Goal: Task Accomplishment & Management: Manage account settings

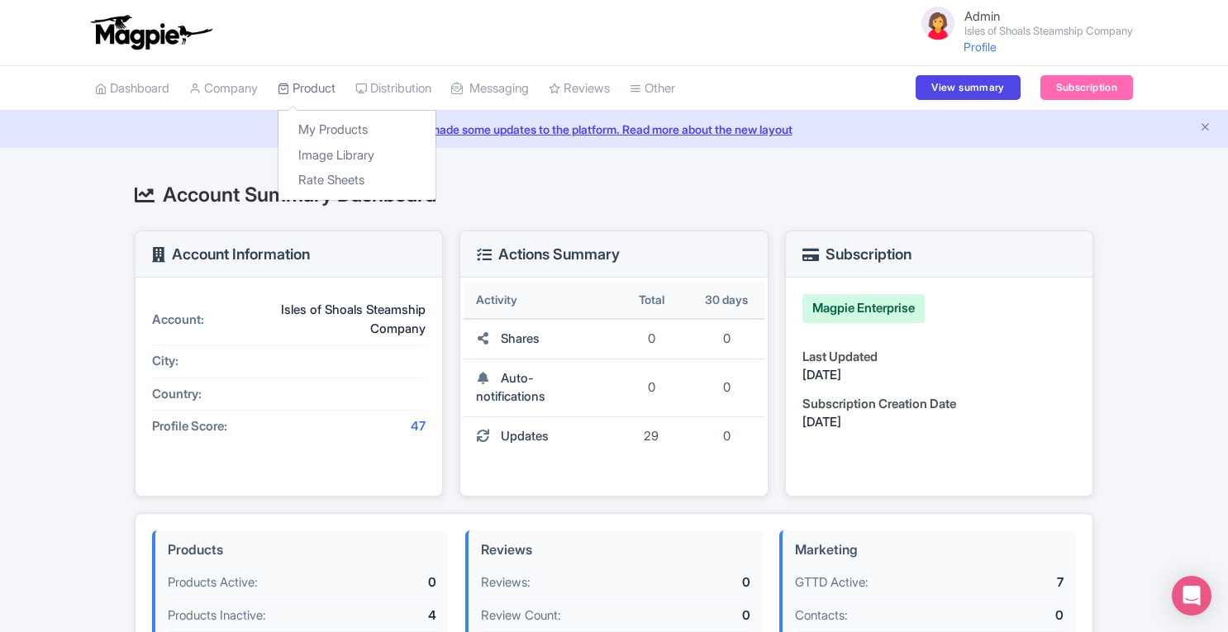
click at [314, 93] on link "Product" at bounding box center [307, 88] width 58 height 45
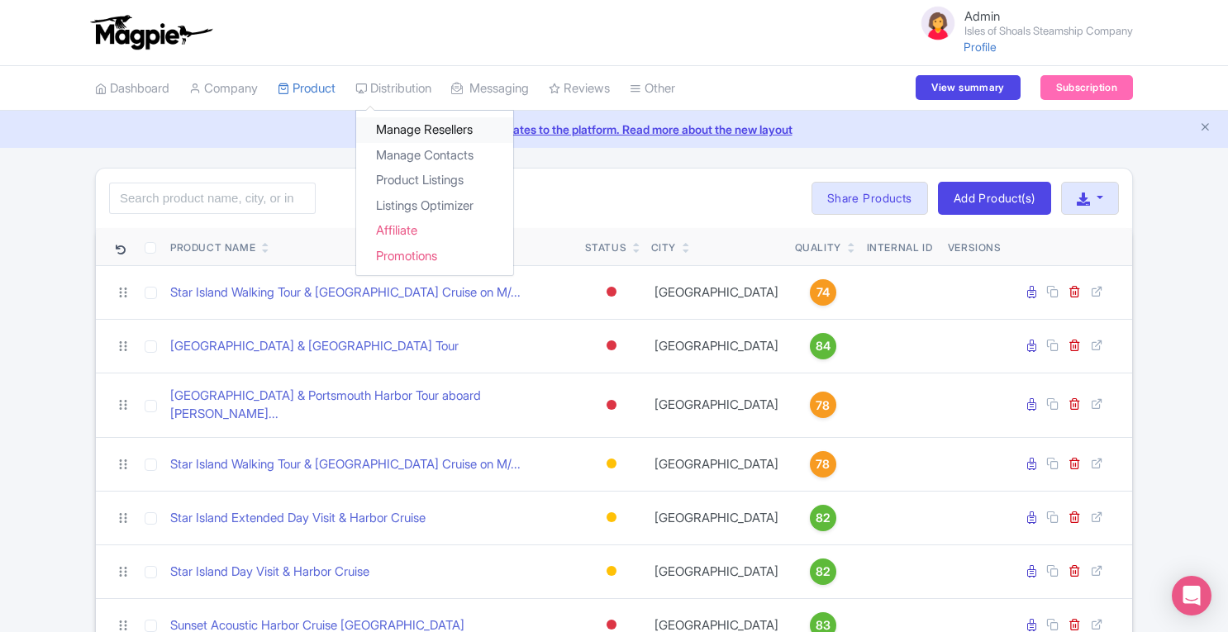
click at [411, 129] on link "Manage Resellers" at bounding box center [434, 130] width 157 height 26
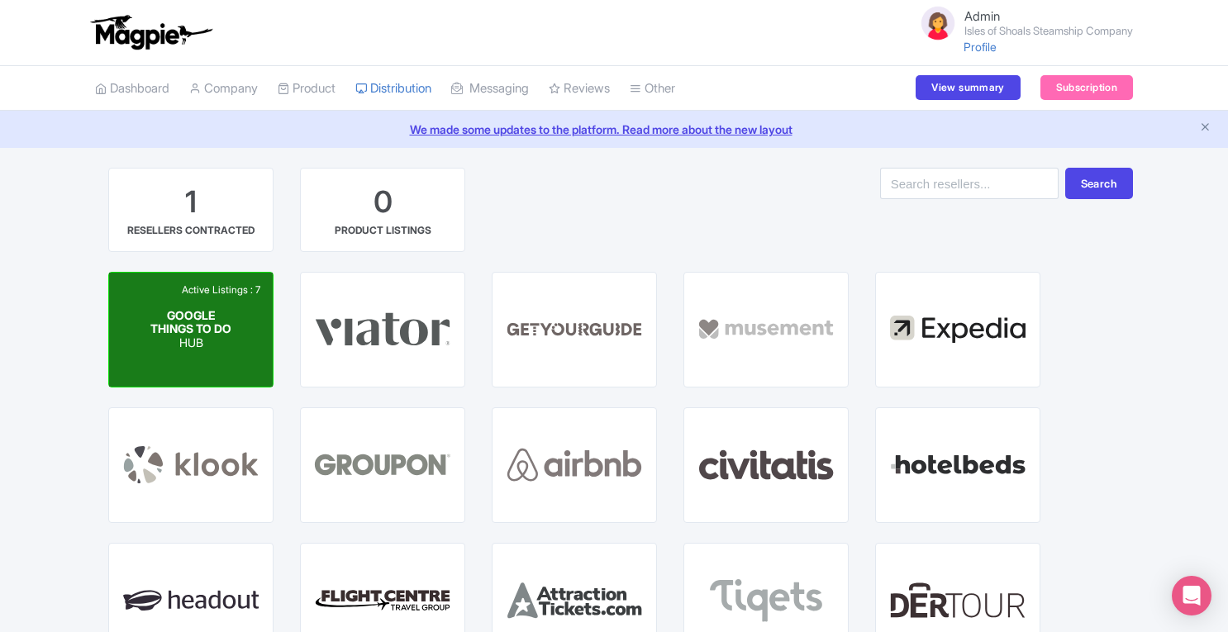
click at [228, 330] on div "GOOGLE THINGS TO DO HUB" at bounding box center [191, 328] width 82 height 41
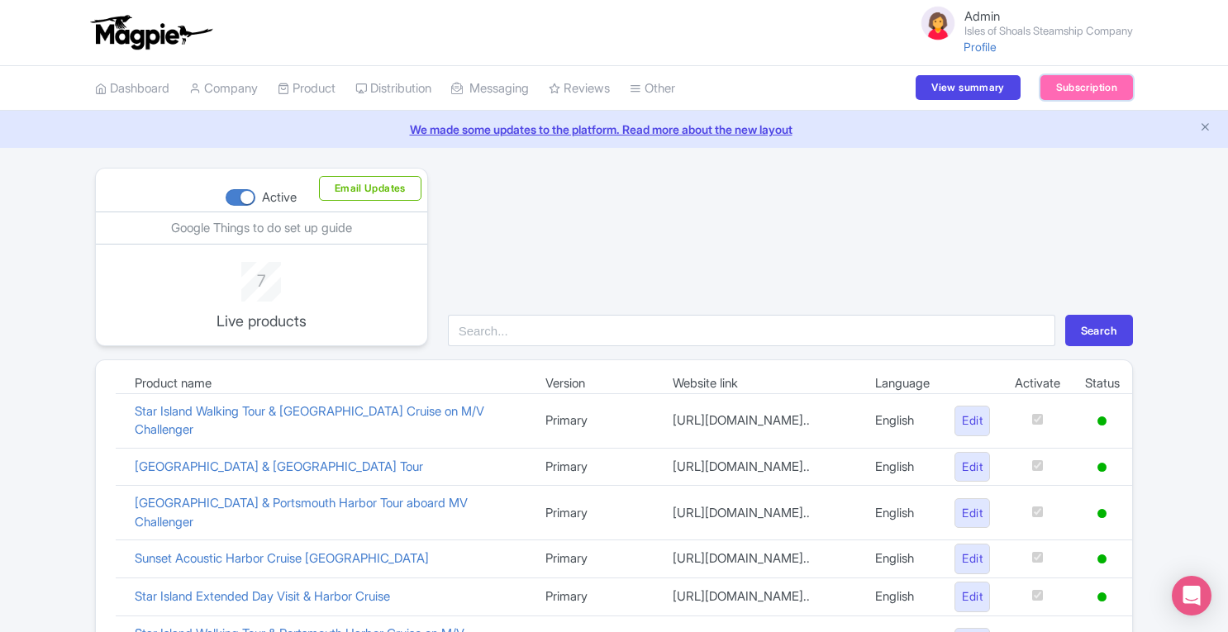
click at [1062, 89] on link "Subscription" at bounding box center [1086, 87] width 93 height 25
click at [247, 202] on div at bounding box center [241, 197] width 30 height 17
click at [236, 202] on input "Active" at bounding box center [231, 198] width 11 height 11
checkbox input "false"
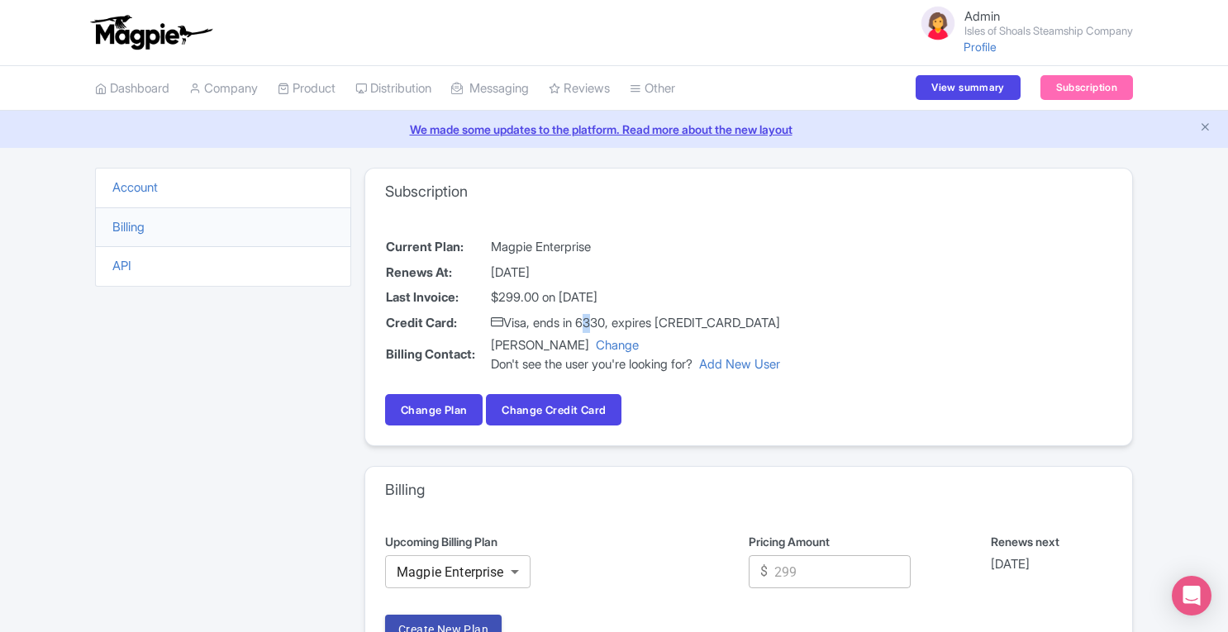
click at [587, 320] on td "Visa, ends in 6330, expires 05/27" at bounding box center [635, 324] width 291 height 26
drag, startPoint x: 587, startPoint y: 320, endPoint x: 616, endPoint y: 321, distance: 29.0
click at [616, 321] on td "Visa, ends in 6330, expires 05/27" at bounding box center [635, 324] width 291 height 26
copy td "6330"
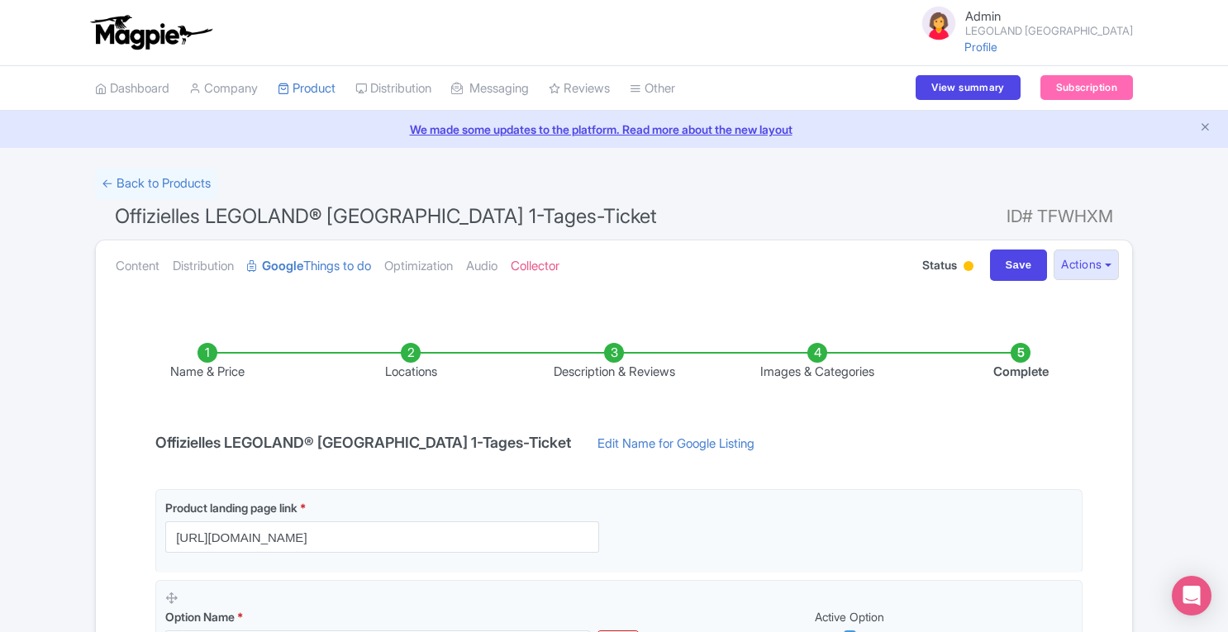
scroll to position [421, 0]
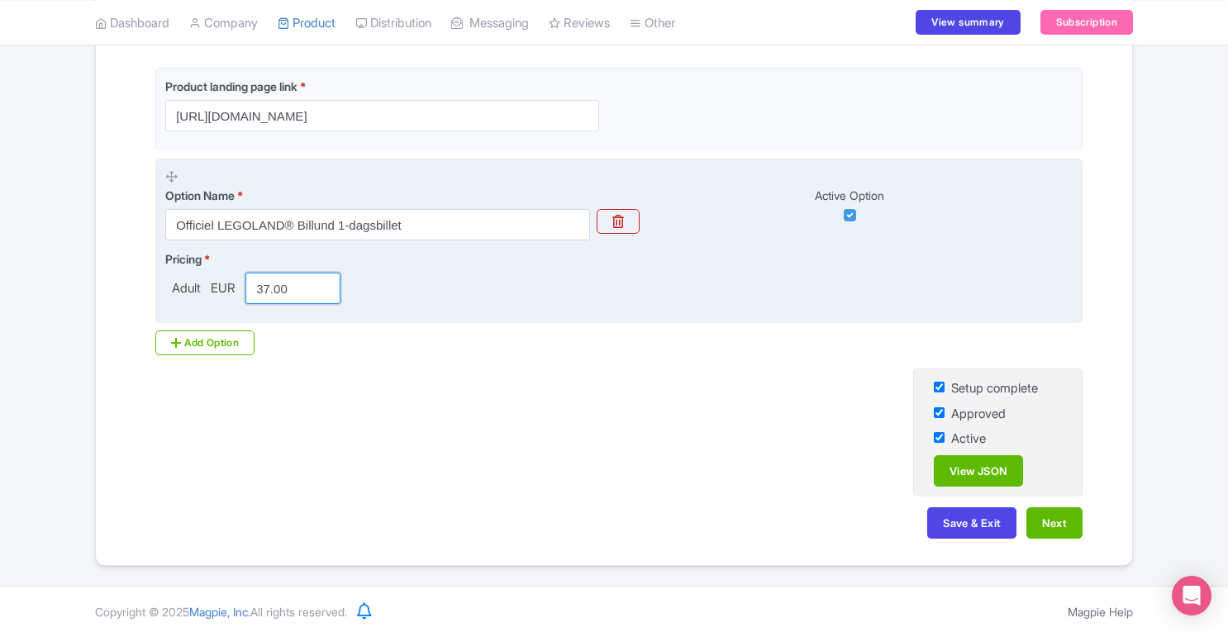
click at [269, 279] on input "37.00" at bounding box center [292, 288] width 95 height 31
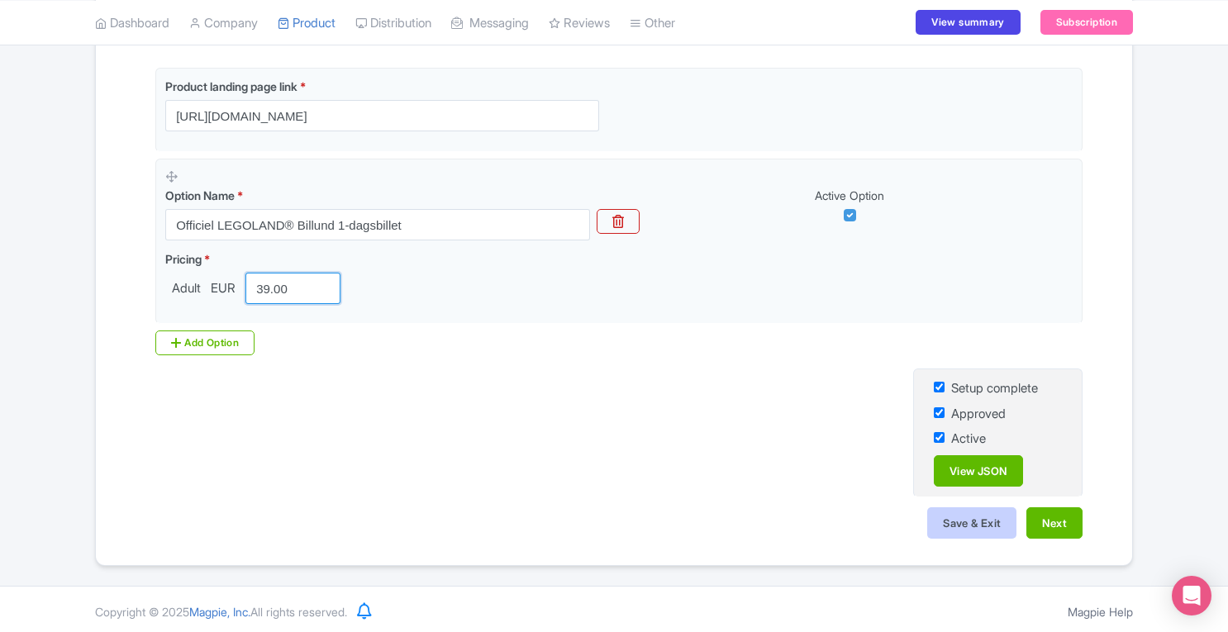
type input "39.00"
click at [963, 531] on button "Save & Exit" at bounding box center [971, 522] width 89 height 31
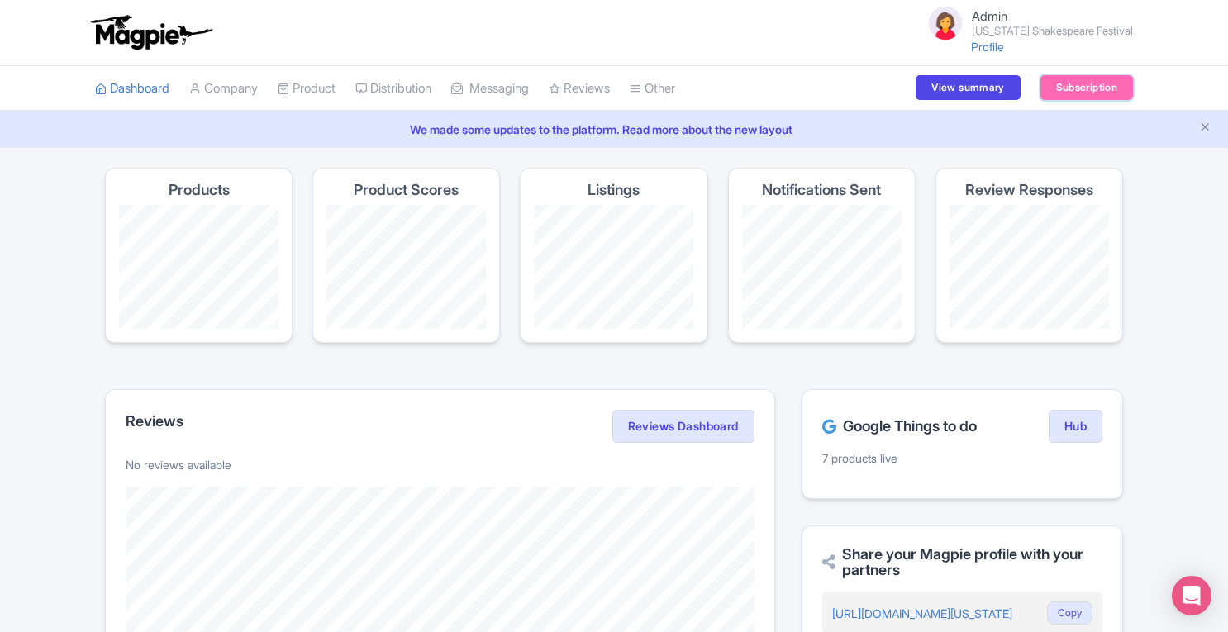
drag, startPoint x: 0, startPoint y: 0, endPoint x: 1096, endPoint y: 91, distance: 1100.1
click at [1096, 91] on link "Subscription" at bounding box center [1086, 87] width 93 height 25
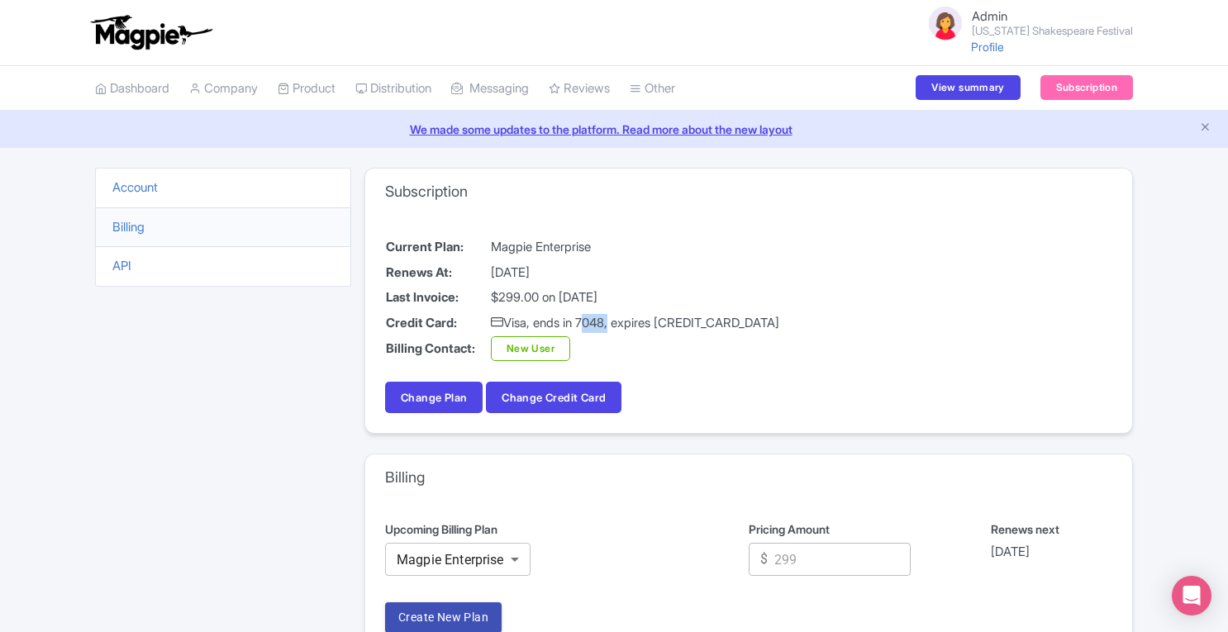
drag, startPoint x: 587, startPoint y: 321, endPoint x: 613, endPoint y: 323, distance: 25.7
click at [613, 323] on td "Visa, ends in 7048, expires 09/27" at bounding box center [635, 324] width 290 height 26
copy td "7048"
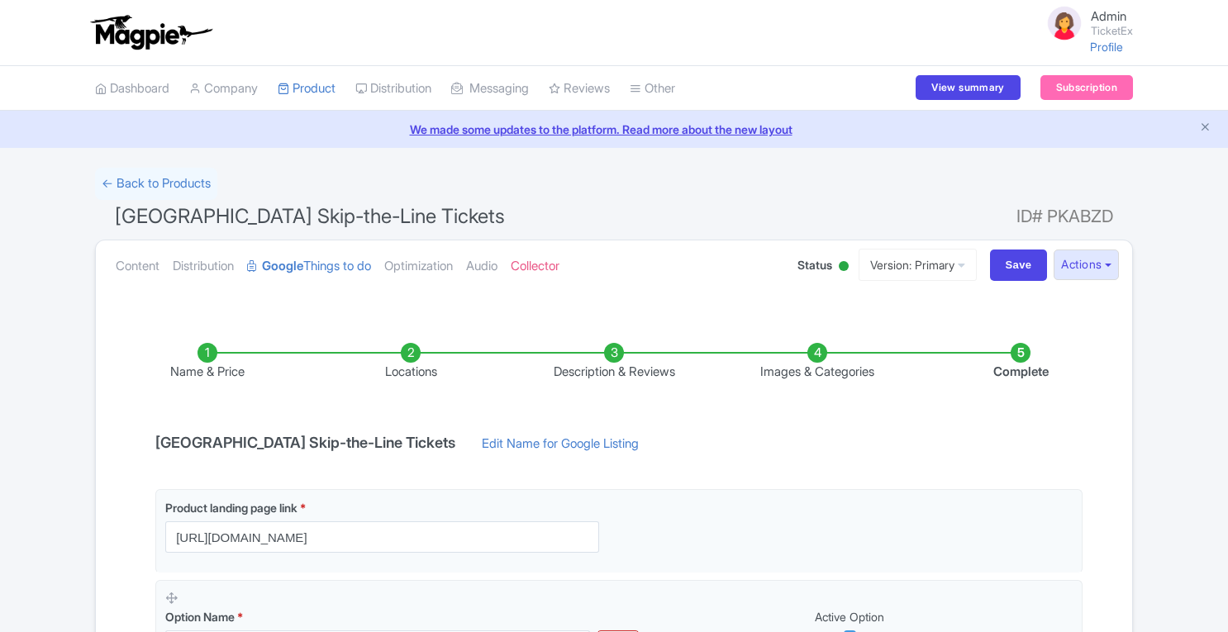
drag, startPoint x: 0, startPoint y: 0, endPoint x: 1233, endPoint y: 353, distance: 1282.2
click at [1227, 353] on html "Admin TicketEx Profile Users Settings Sign out Dashboard Company SST Collector …" at bounding box center [614, 316] width 1228 height 632
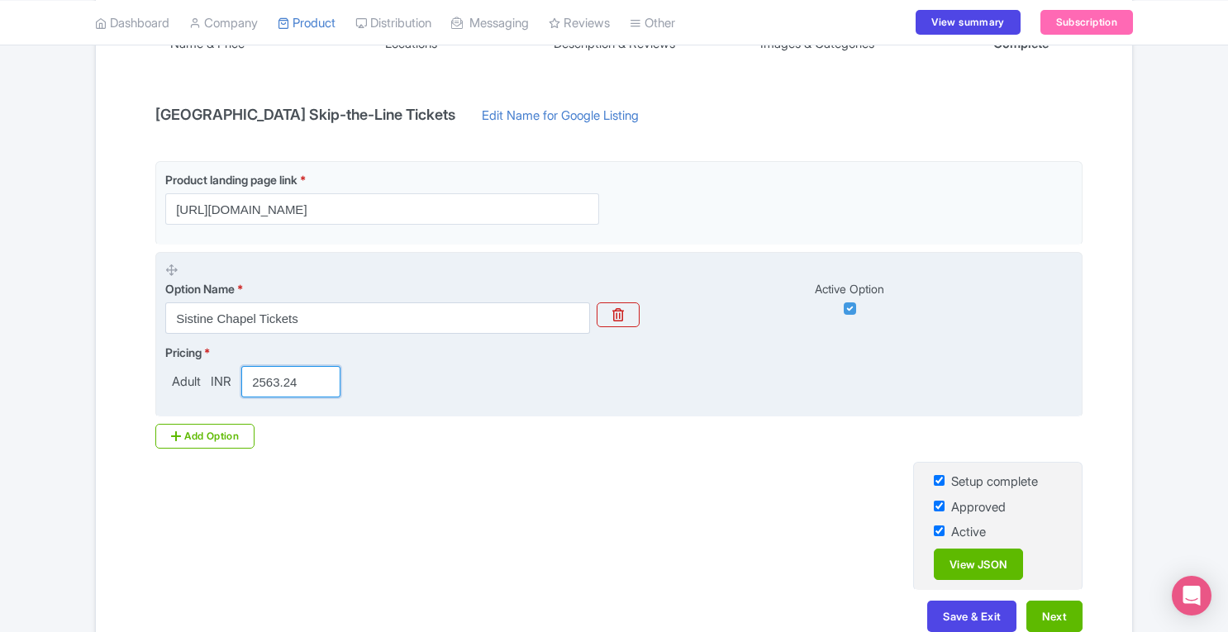
drag, startPoint x: 250, startPoint y: 381, endPoint x: 307, endPoint y: 379, distance: 56.2
click at [307, 379] on input "2563.24" at bounding box center [290, 381] width 99 height 31
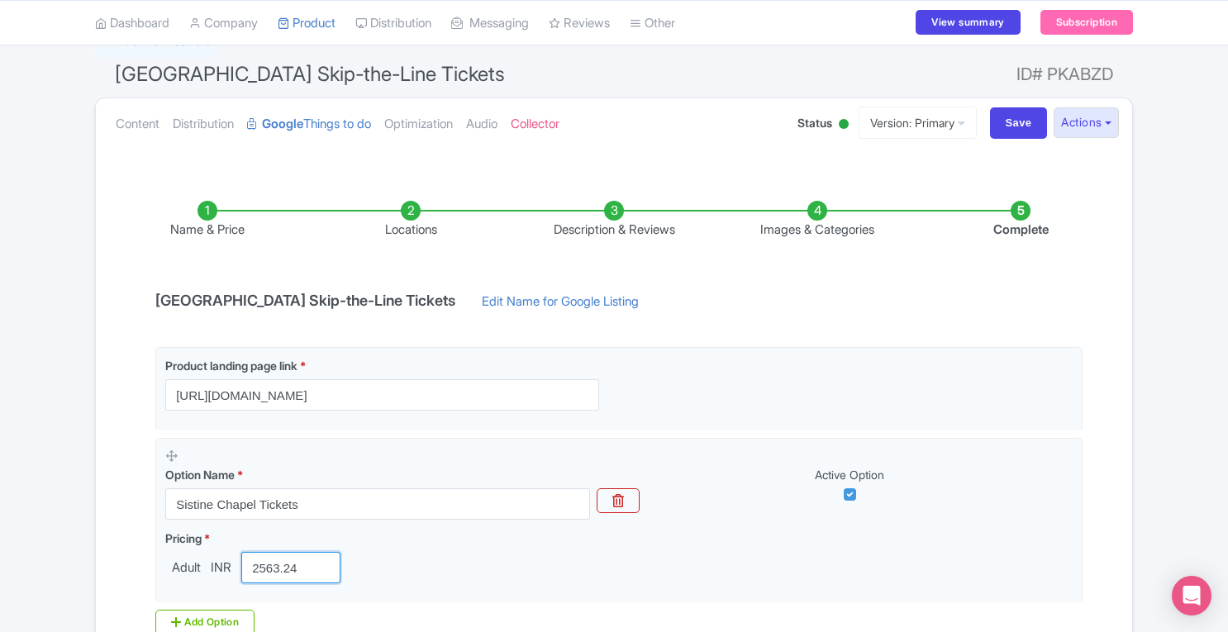
scroll to position [134, 0]
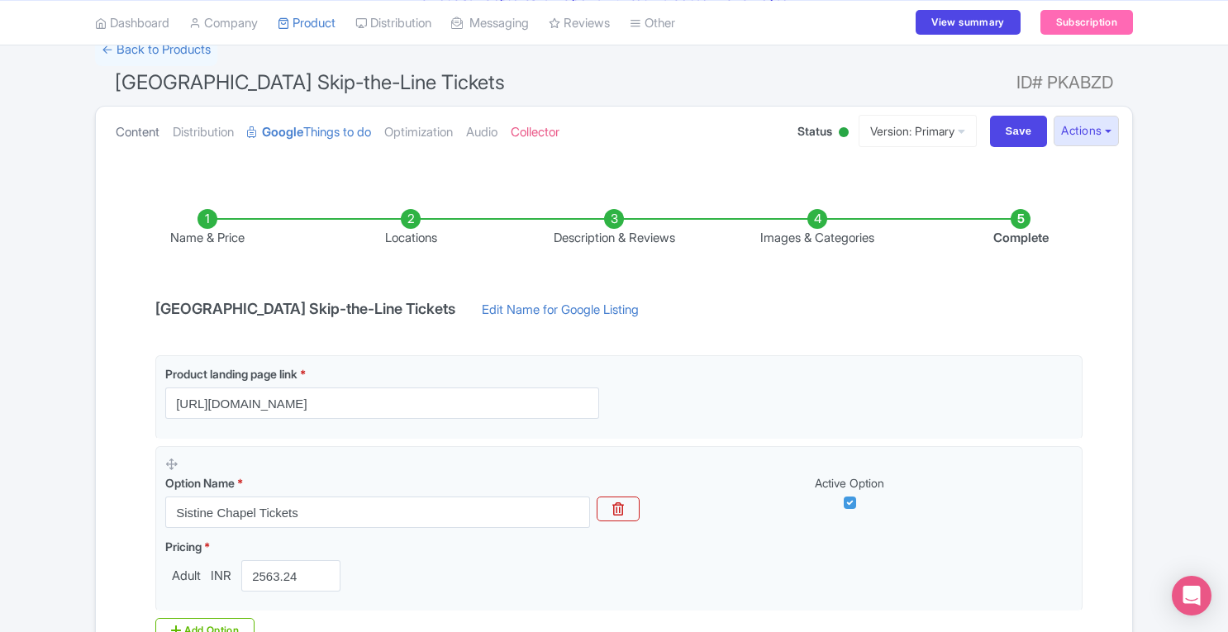
click at [137, 138] on link "Content" at bounding box center [138, 133] width 44 height 52
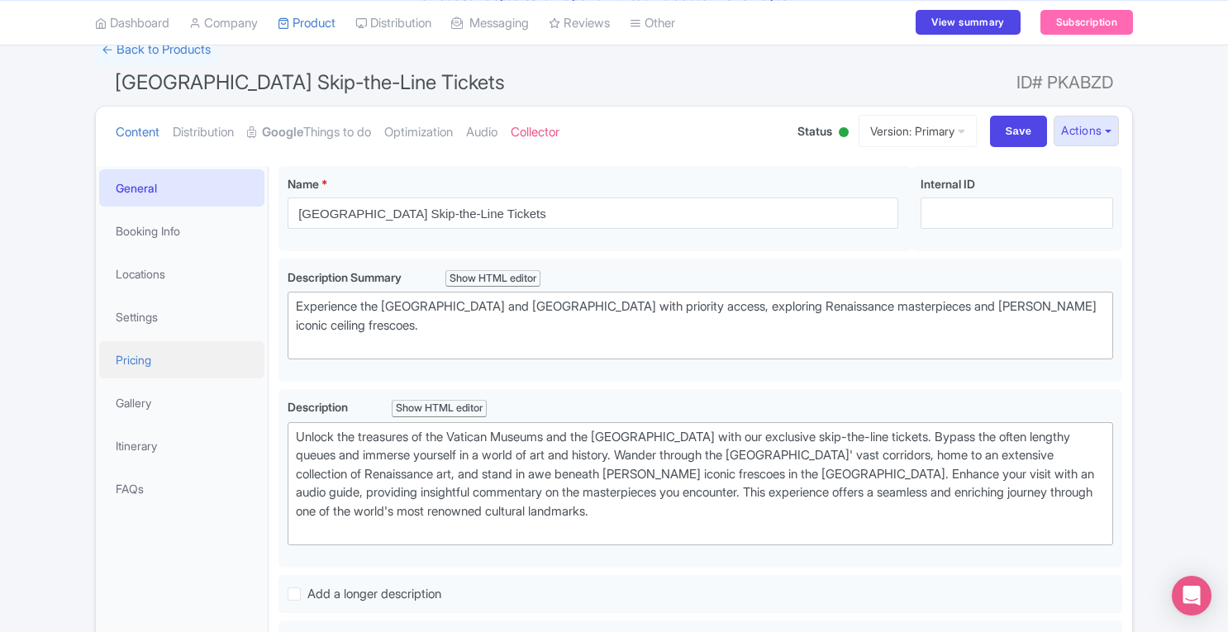
click at [151, 359] on link "Pricing" at bounding box center [181, 359] width 165 height 37
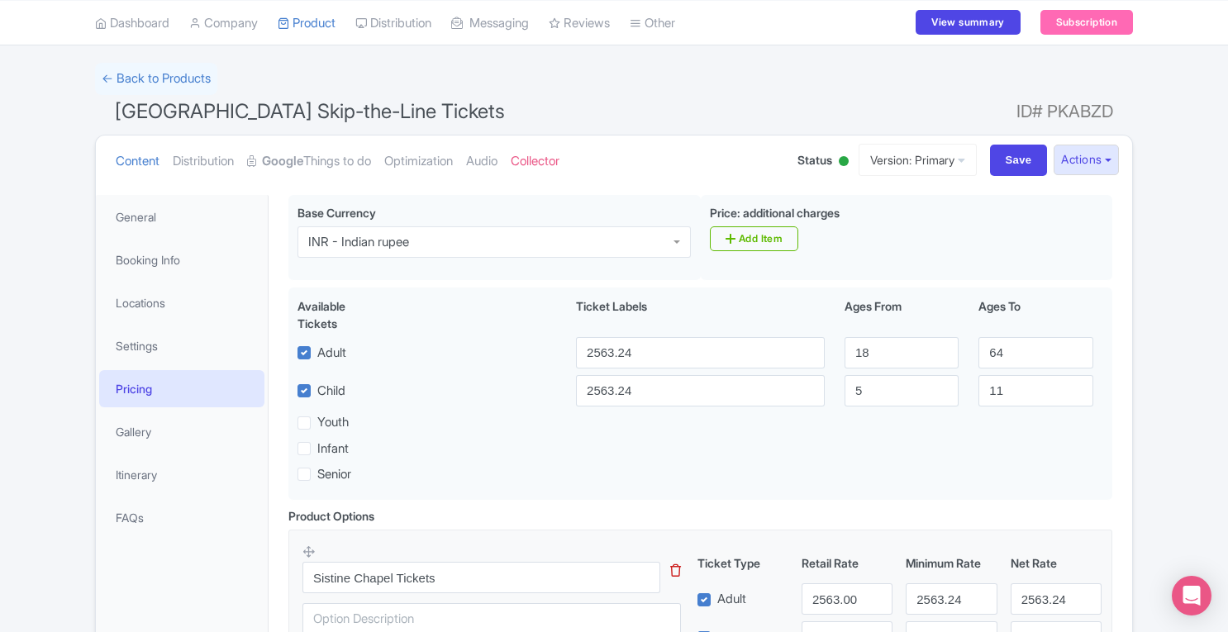
scroll to position [96, 0]
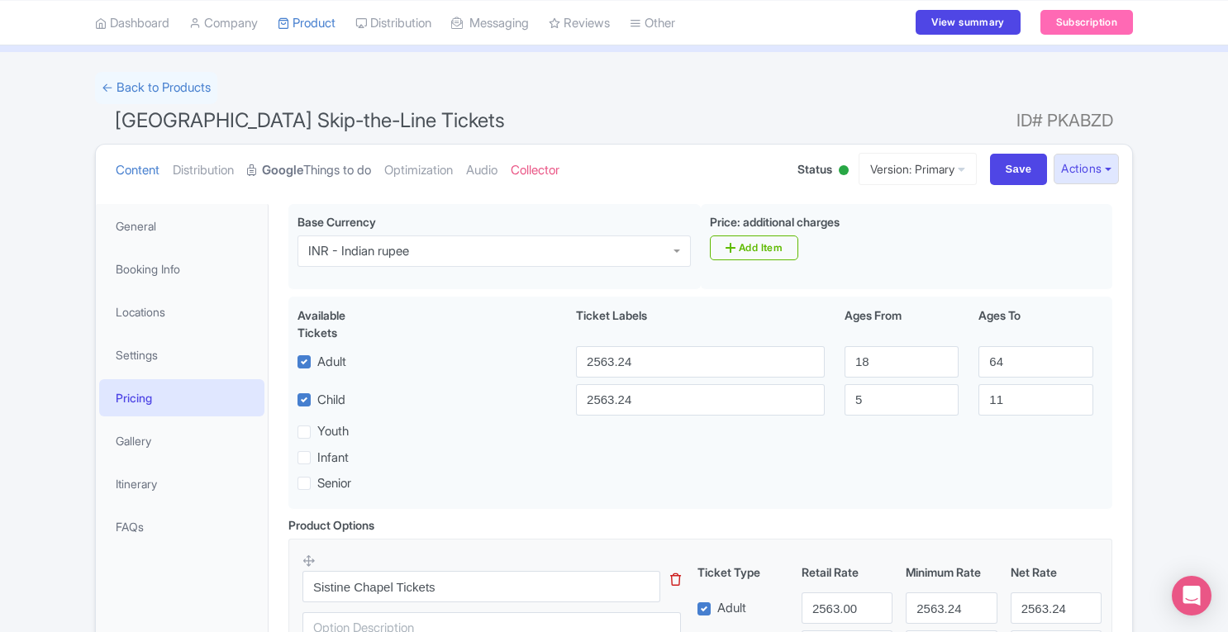
click at [307, 181] on link "Google Things to do" at bounding box center [309, 171] width 124 height 52
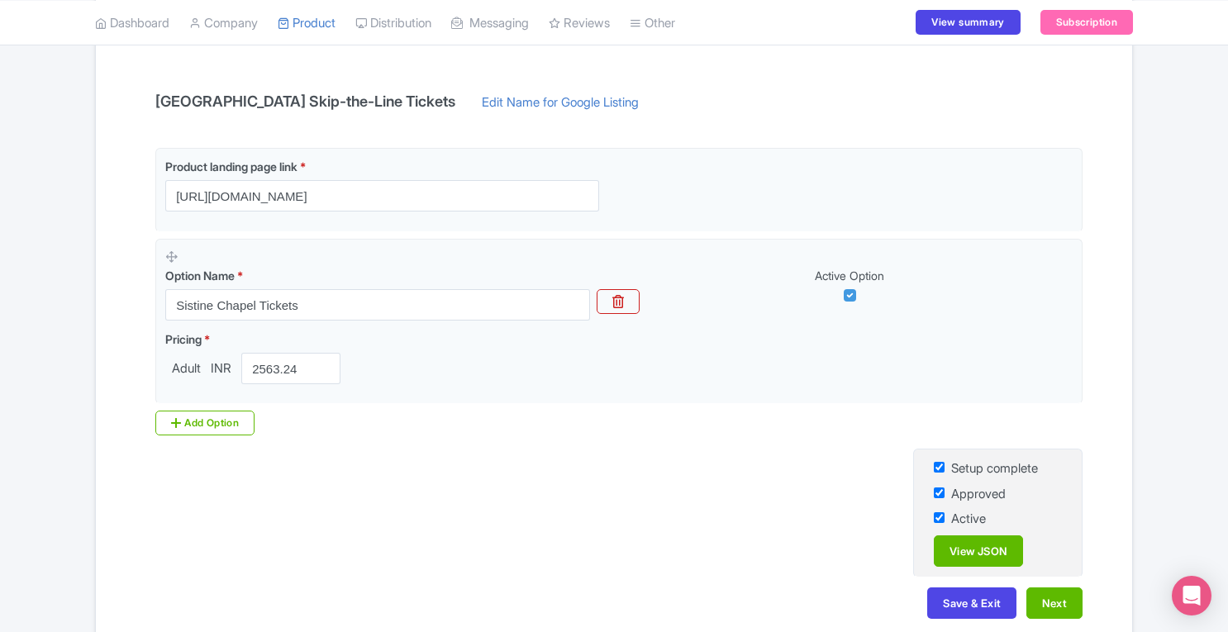
scroll to position [355, 0]
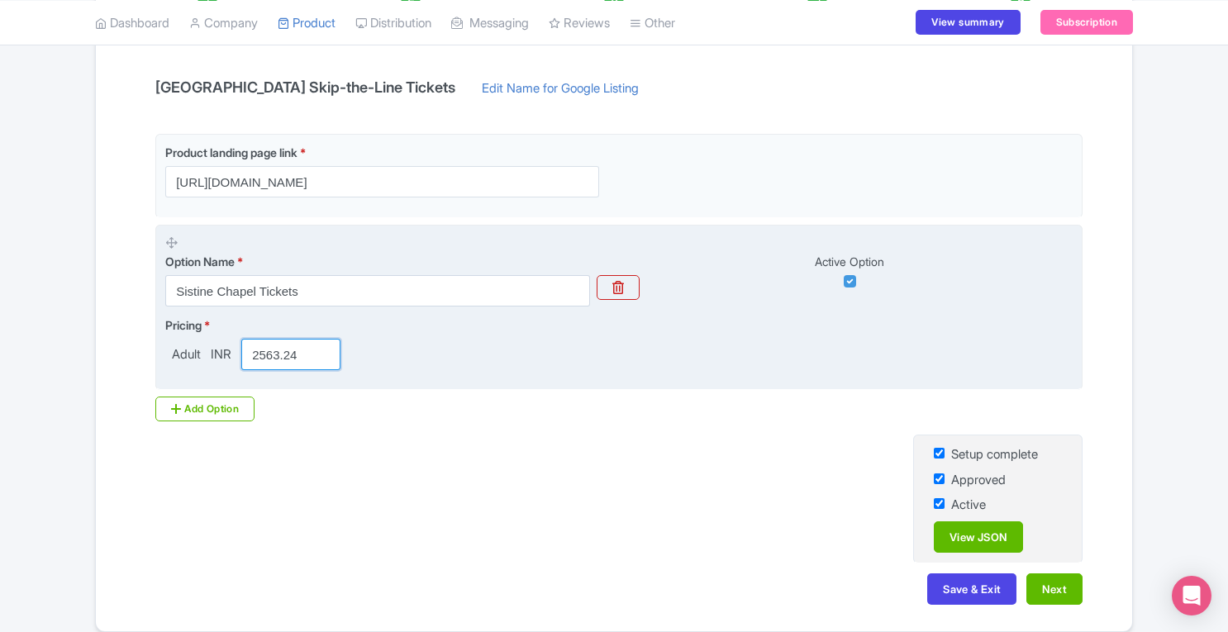
click at [302, 355] on input "2563.24" at bounding box center [290, 354] width 99 height 31
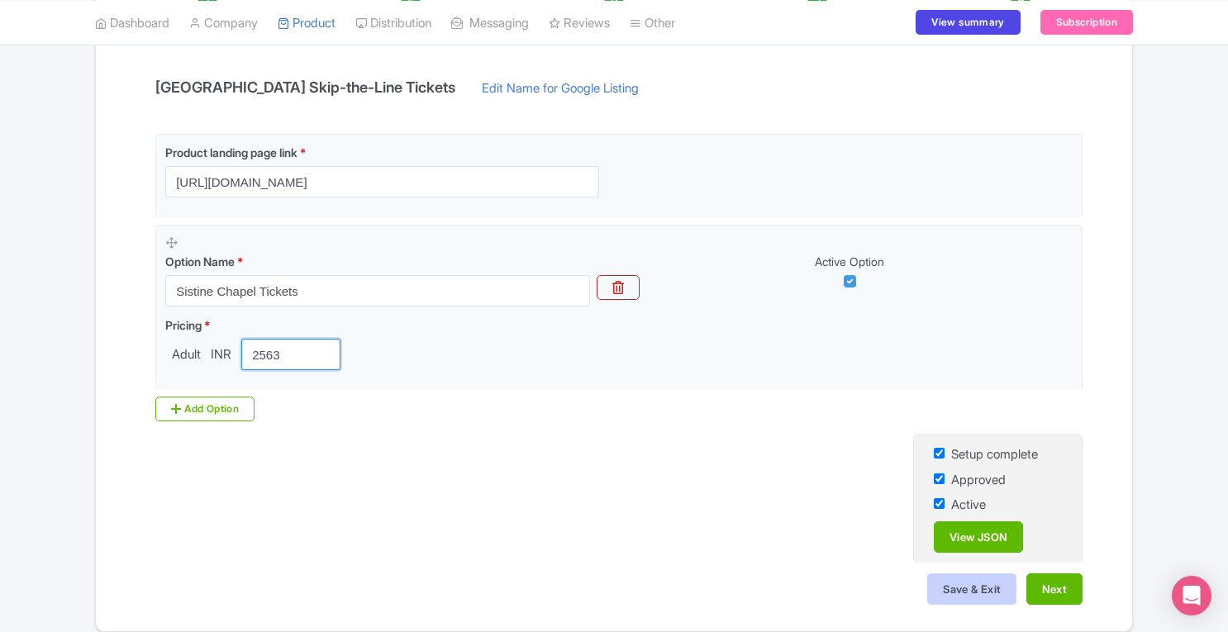
type input "2563"
click at [963, 583] on button "Save & Exit" at bounding box center [971, 588] width 89 height 31
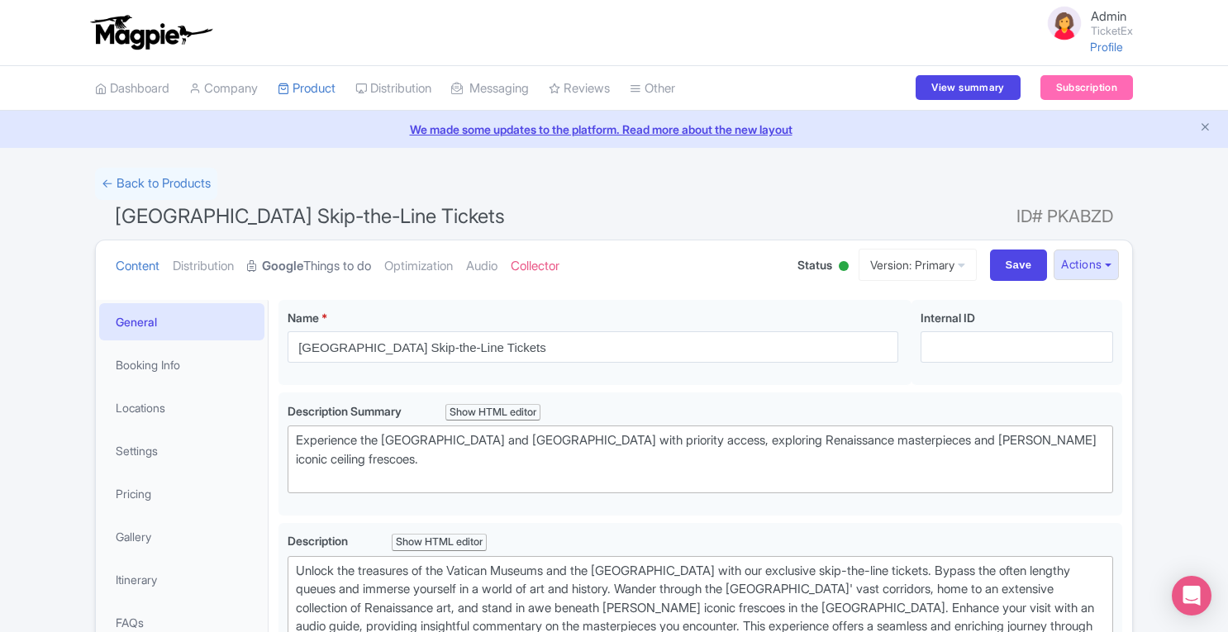
click at [303, 270] on strong "Google" at bounding box center [282, 266] width 41 height 19
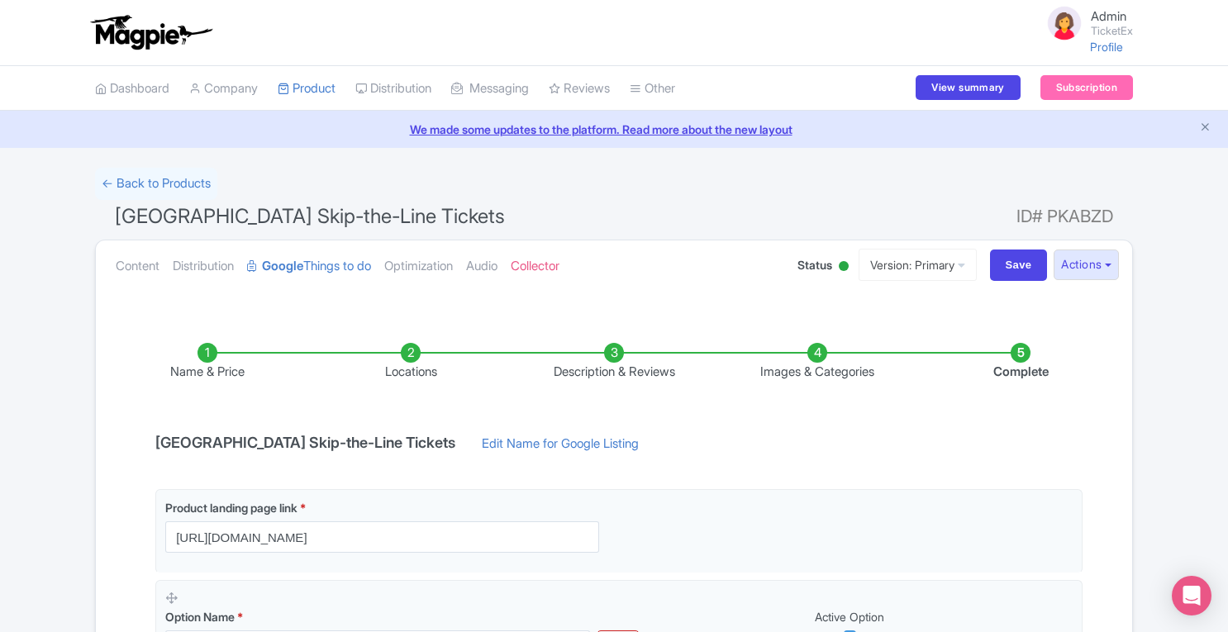
scroll to position [421, 0]
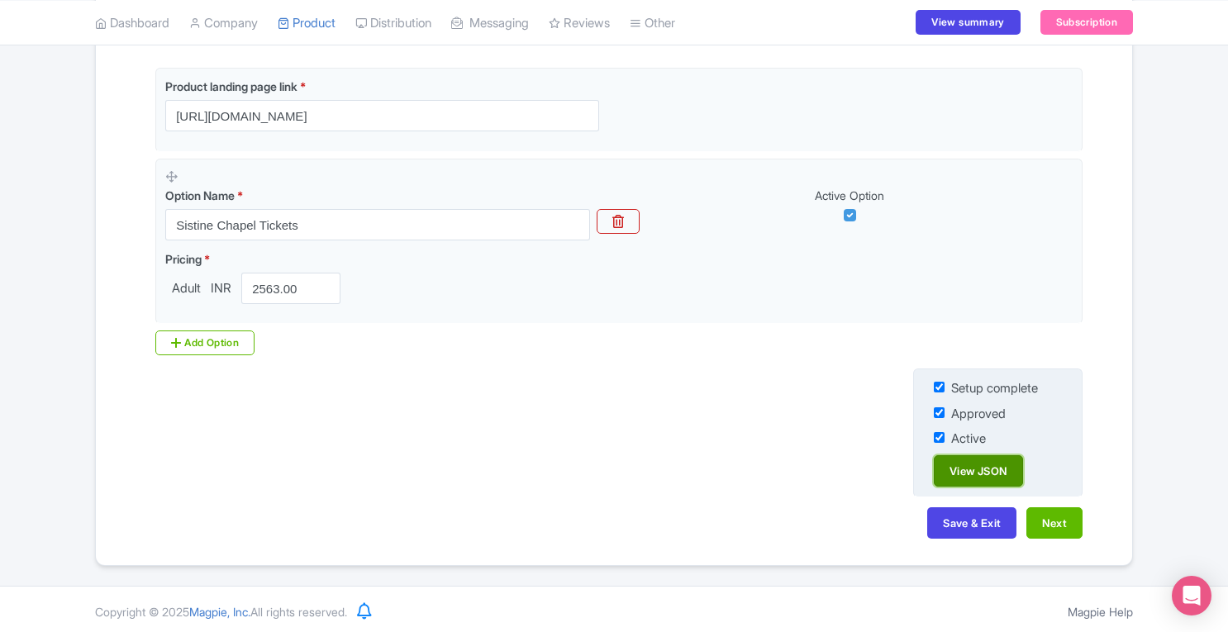
click at [974, 467] on link "View JSON" at bounding box center [978, 470] width 89 height 31
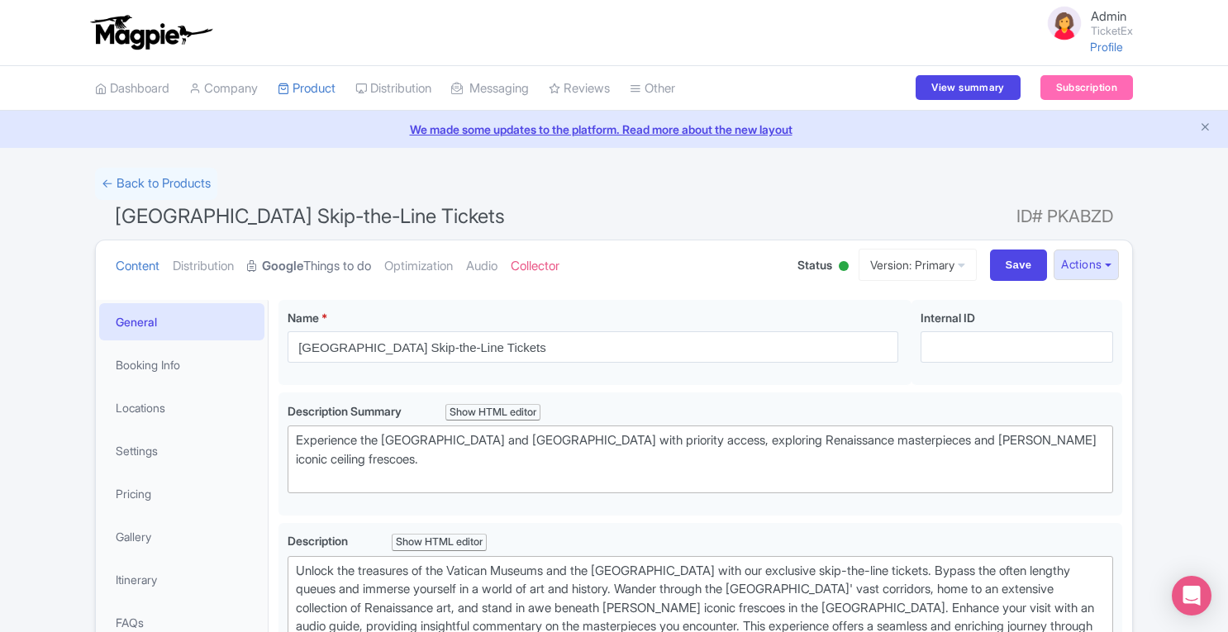
click at [285, 274] on link "Google Things to do" at bounding box center [309, 266] width 124 height 52
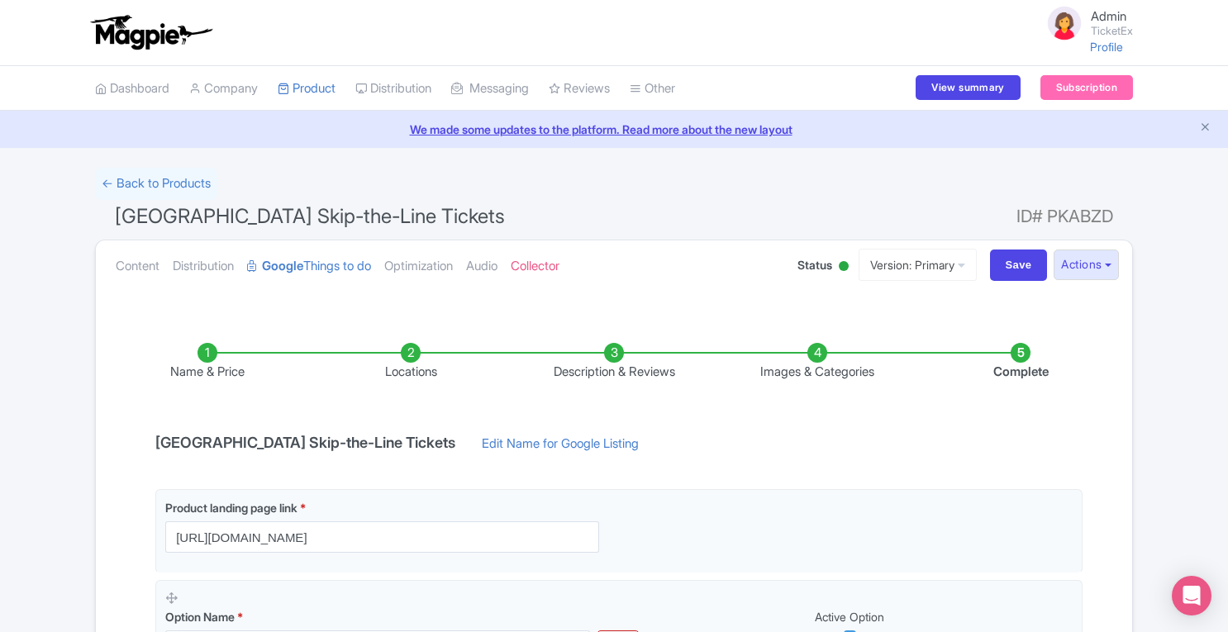
scroll to position [421, 0]
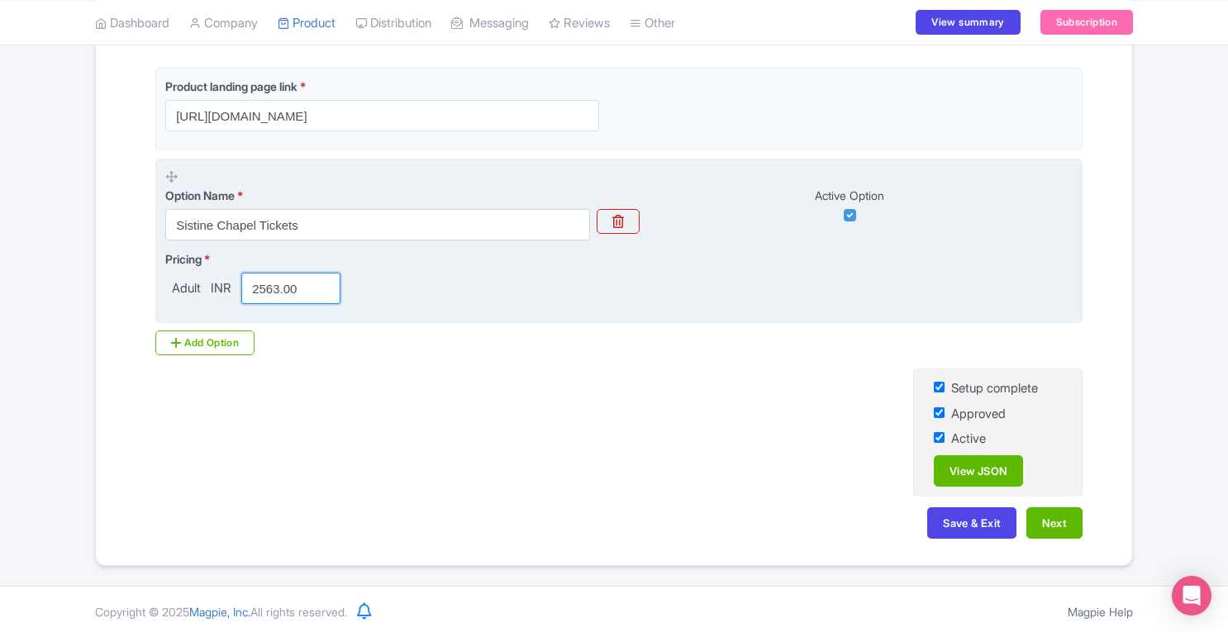
click at [297, 287] on input "2563.00" at bounding box center [290, 288] width 99 height 31
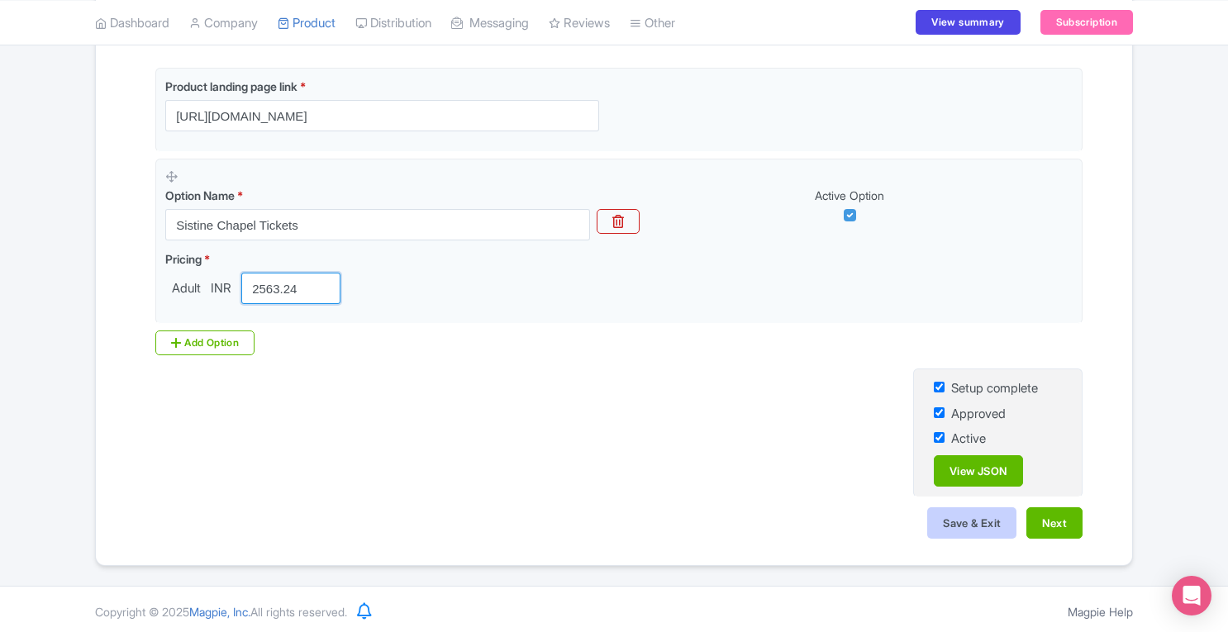
type input "2563.24"
click at [952, 526] on button "Save & Exit" at bounding box center [971, 522] width 89 height 31
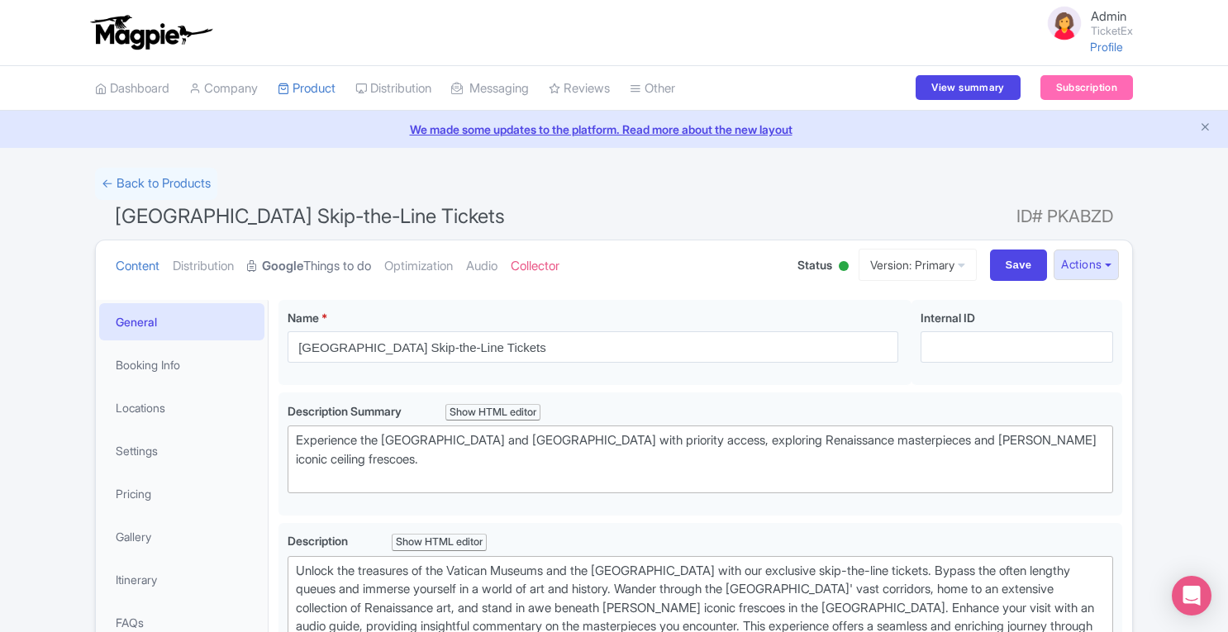
click at [303, 264] on strong "Google" at bounding box center [282, 266] width 41 height 19
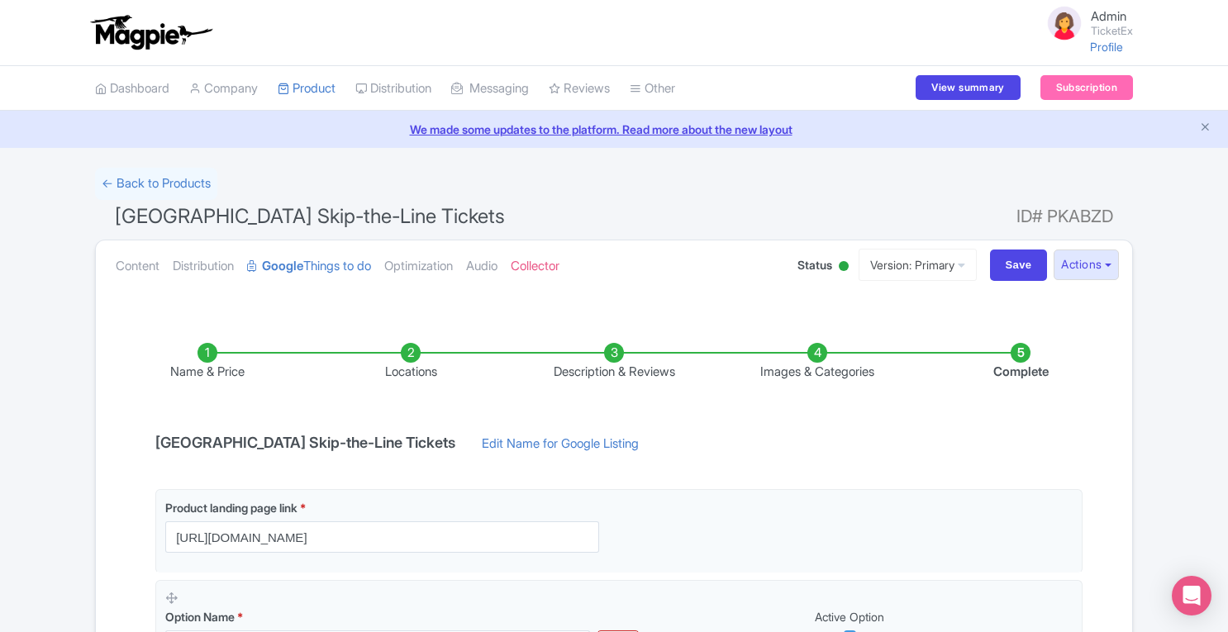
scroll to position [421, 0]
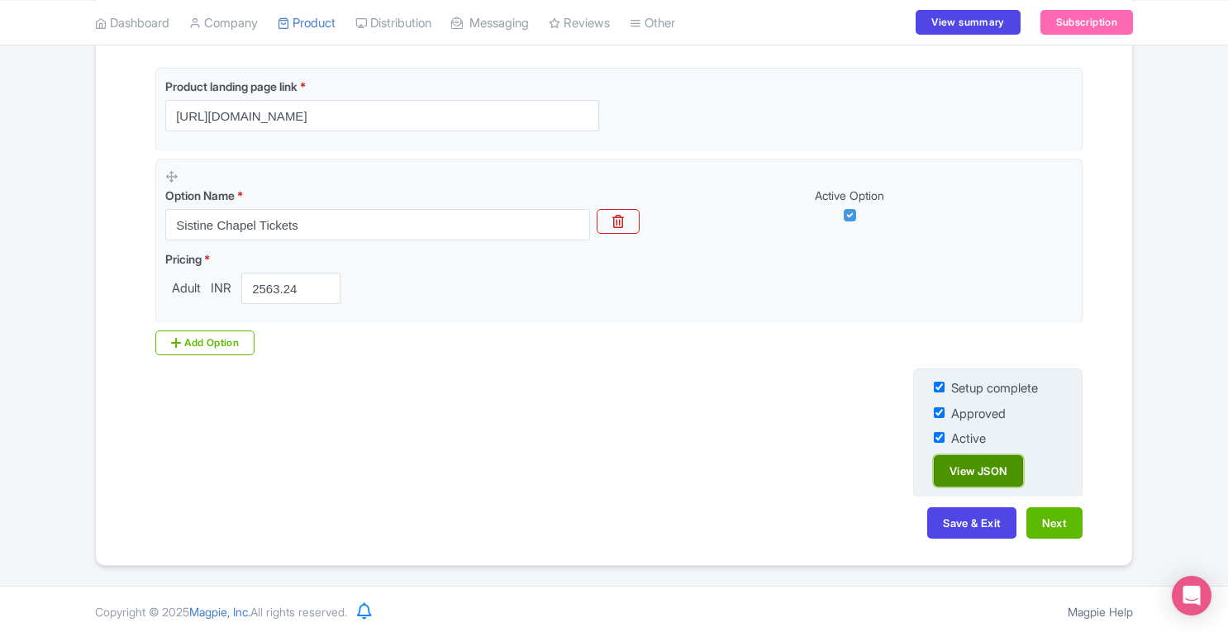
click at [958, 476] on link "View JSON" at bounding box center [978, 470] width 89 height 31
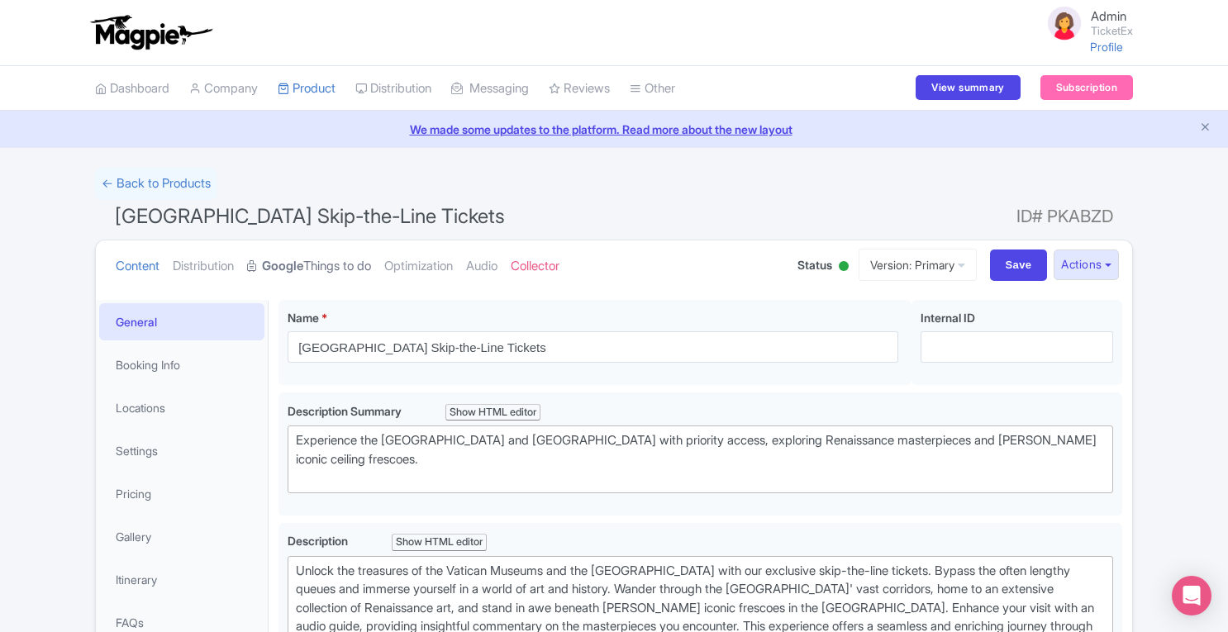
click at [312, 272] on link "Google Things to do" at bounding box center [309, 266] width 124 height 52
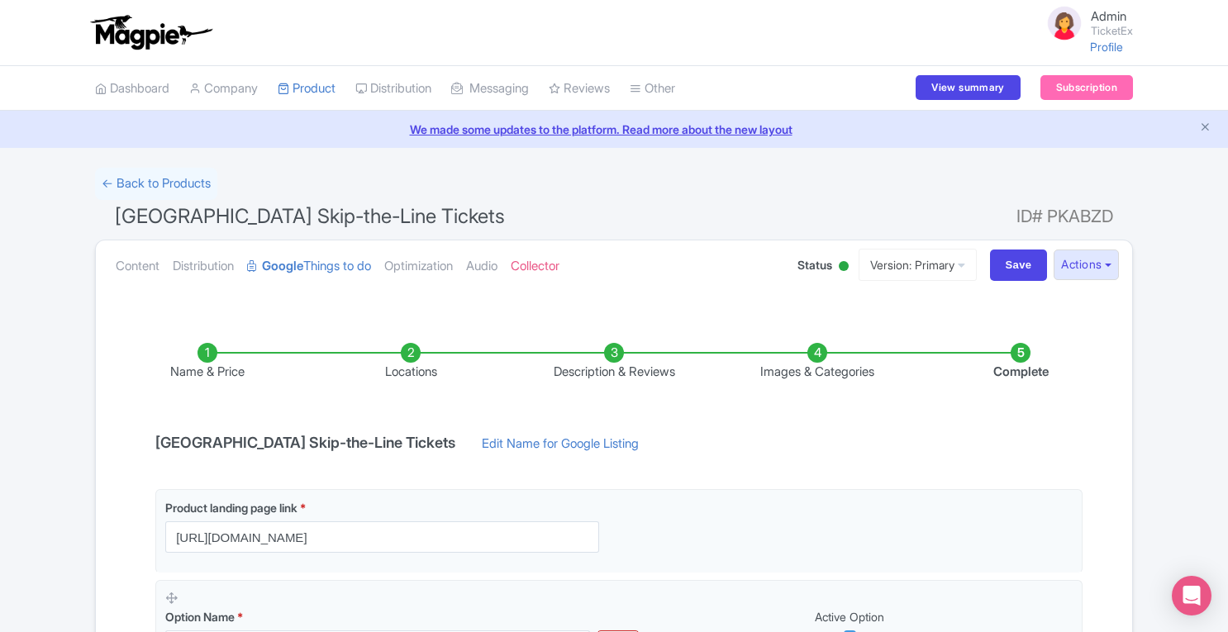
scroll to position [264, 0]
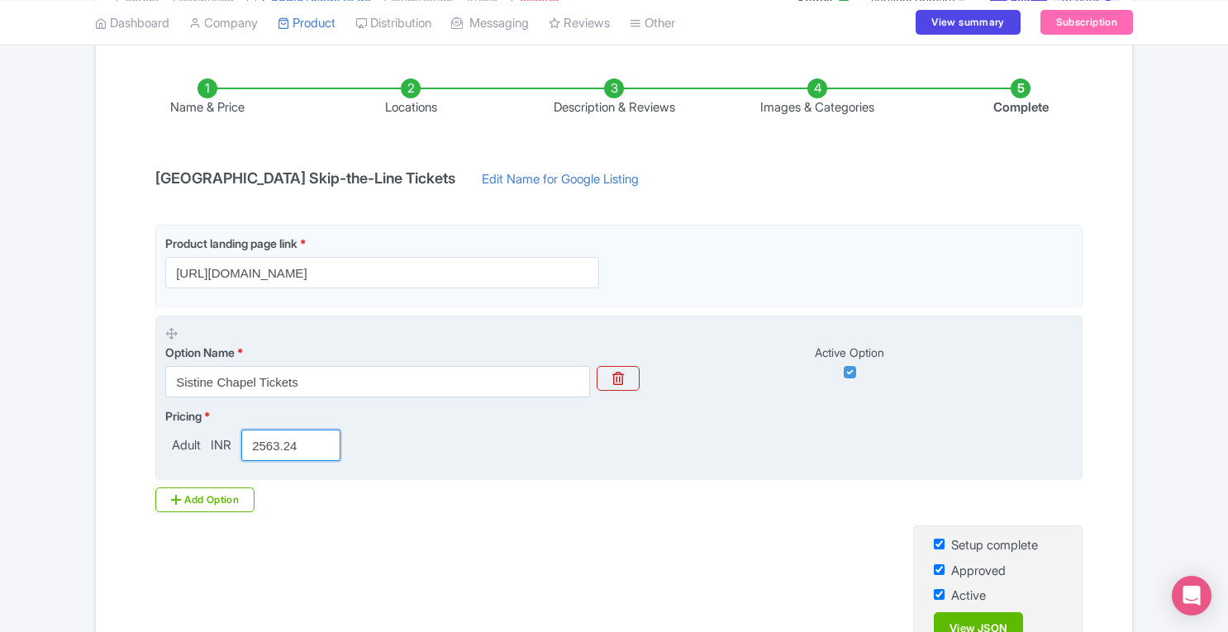
click at [299, 448] on input "2563.24" at bounding box center [290, 445] width 99 height 31
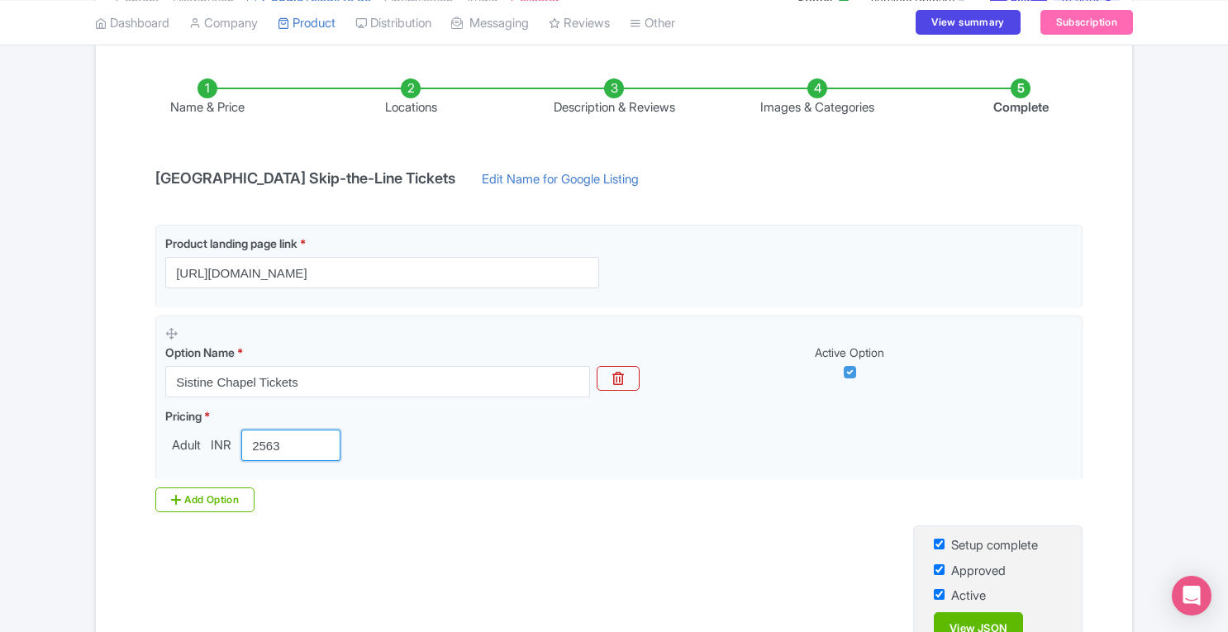
scroll to position [421, 0]
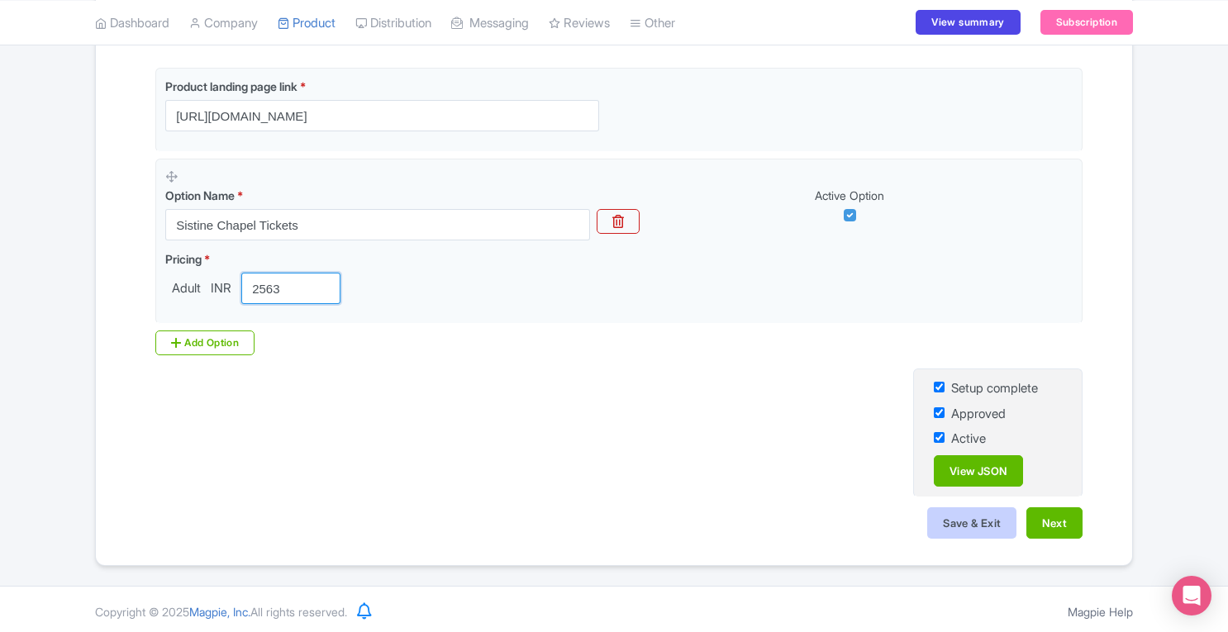
type input "2563"
click at [972, 530] on button "Save & Exit" at bounding box center [971, 522] width 89 height 31
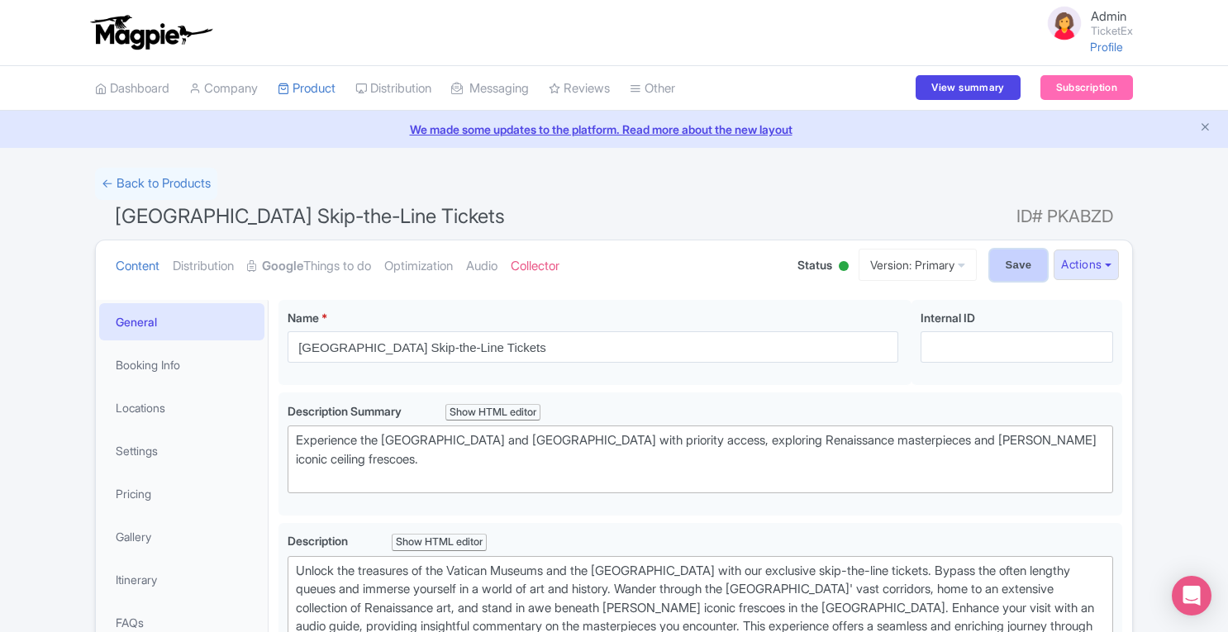
click at [1015, 264] on input "Save" at bounding box center [1019, 265] width 58 height 31
type input "Saving..."
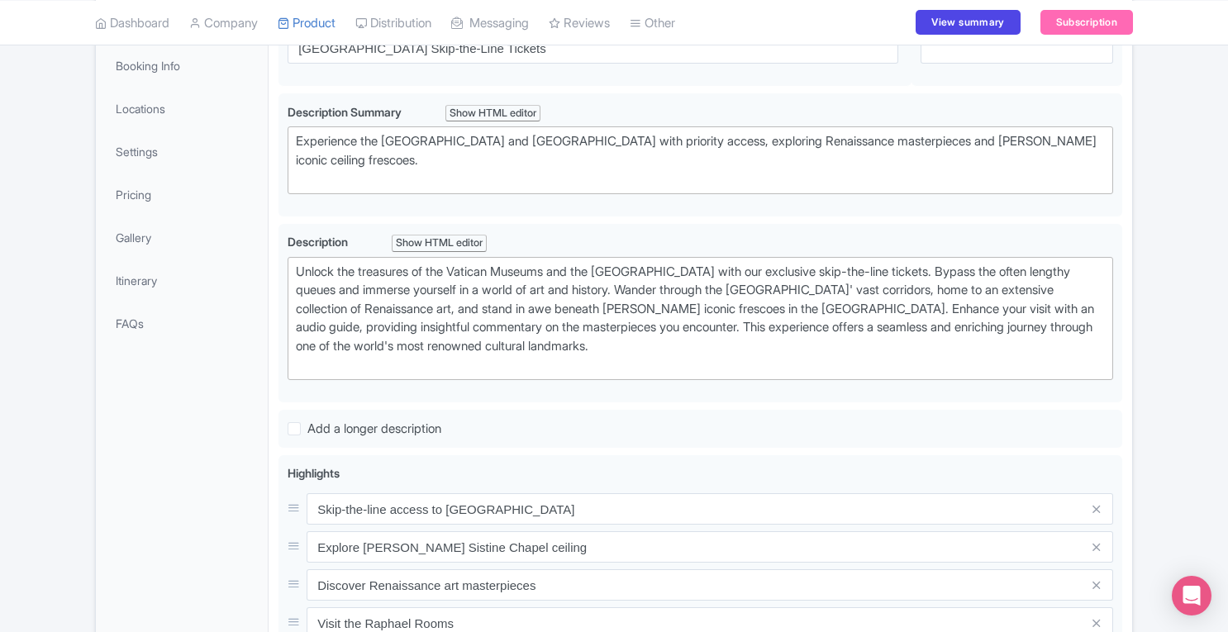
scroll to position [299, 0]
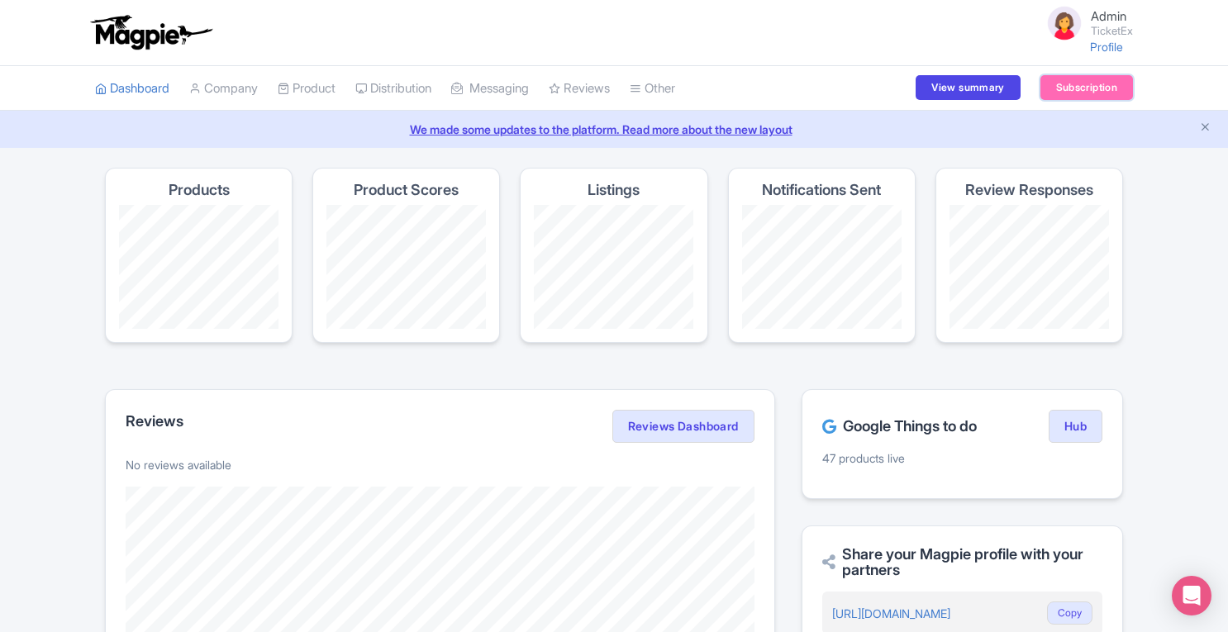
click at [1084, 93] on link "Subscription" at bounding box center [1086, 87] width 93 height 25
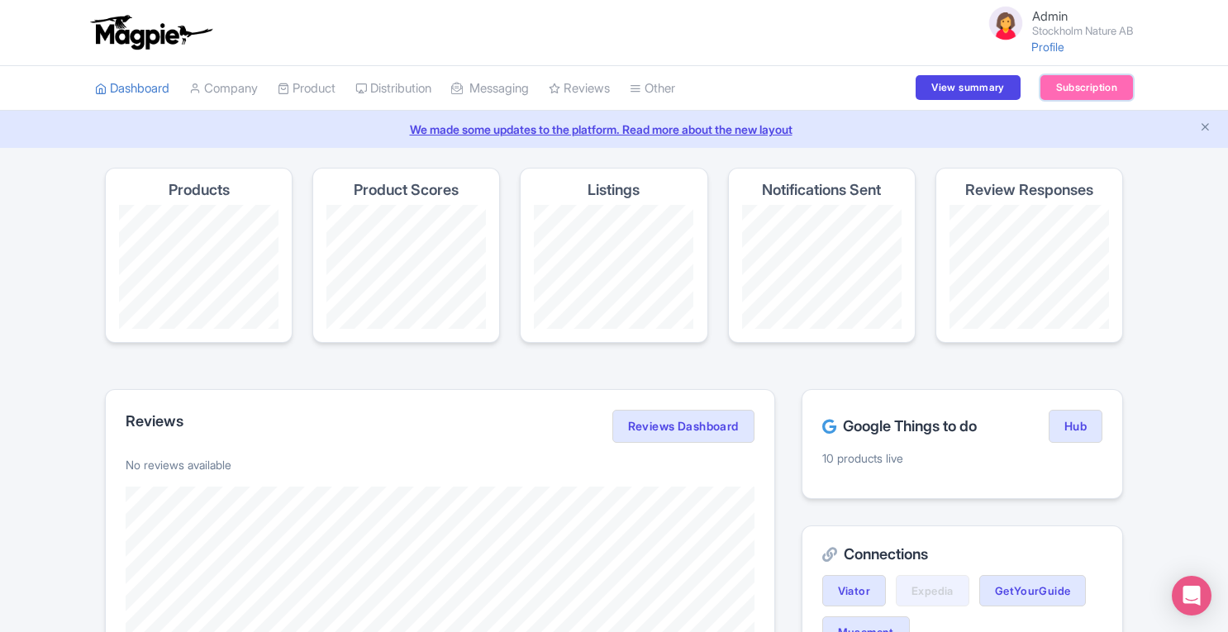
click at [1073, 83] on link "Subscription" at bounding box center [1086, 87] width 93 height 25
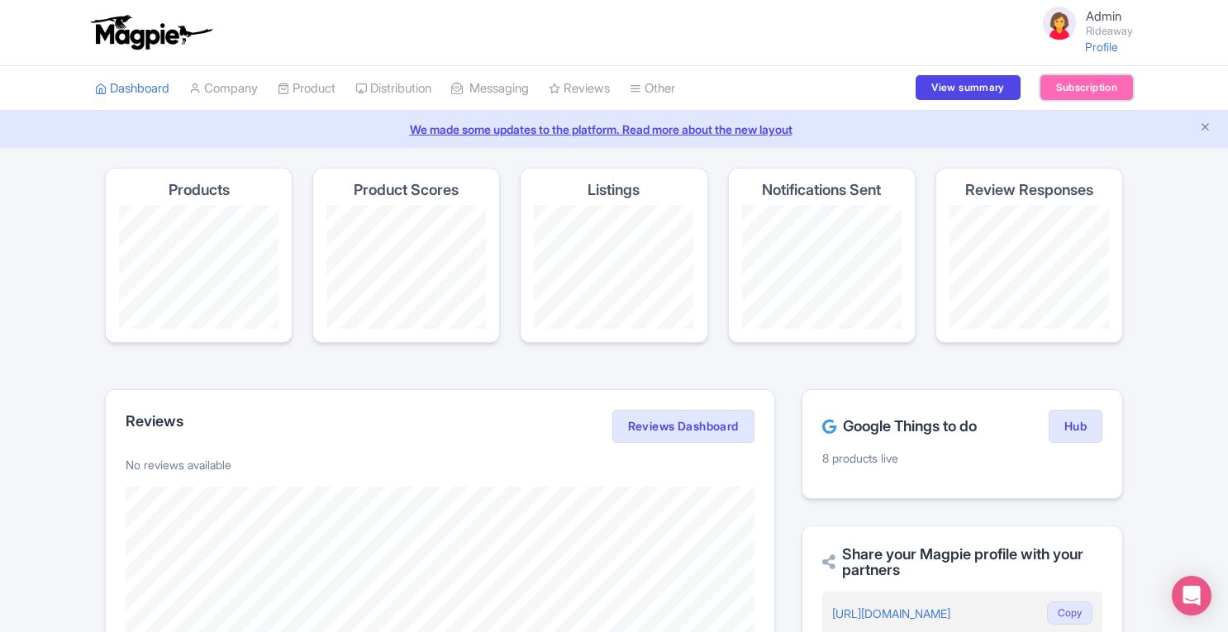
click at [1066, 87] on link "Subscription" at bounding box center [1086, 87] width 93 height 25
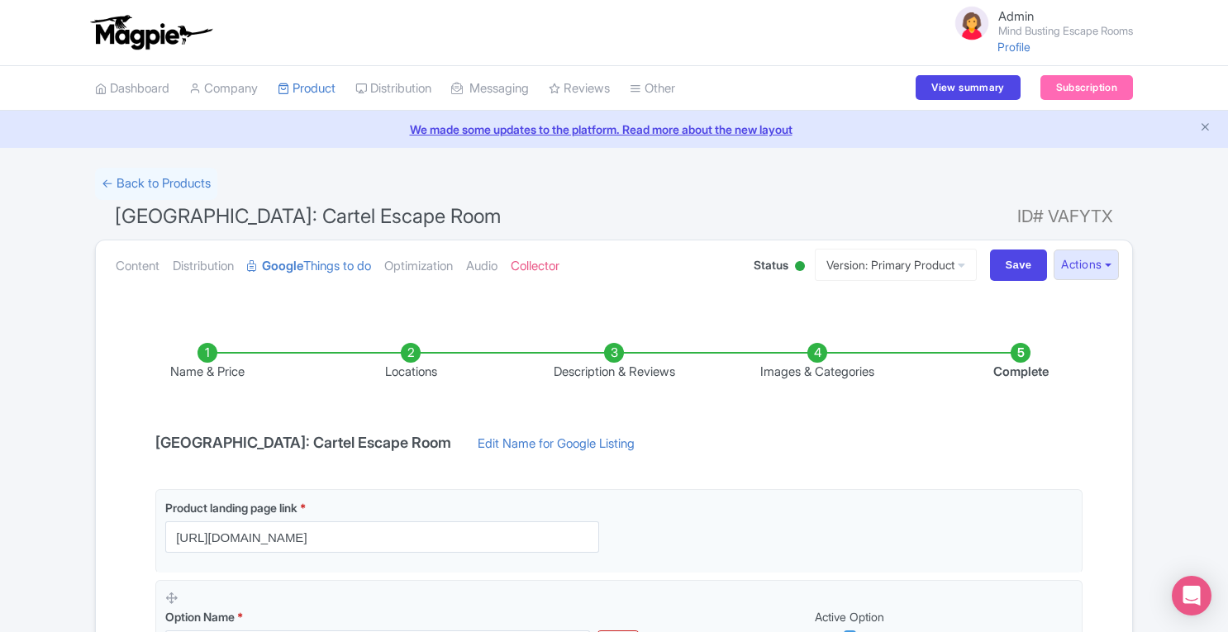
scroll to position [193, 0]
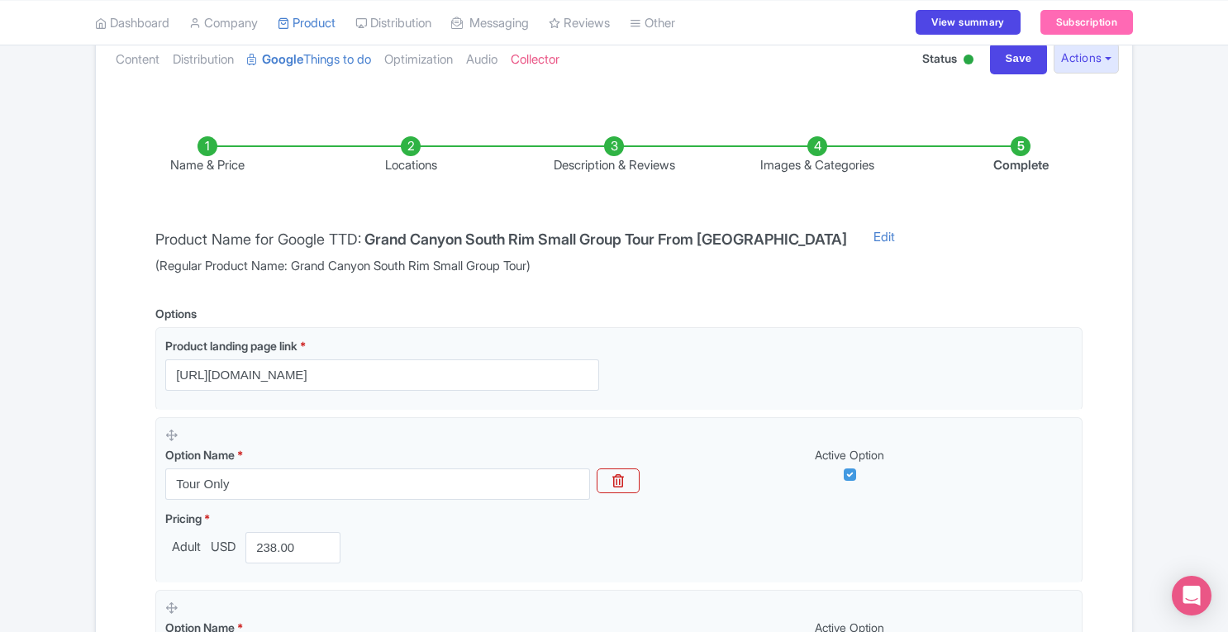
scroll to position [185, 0]
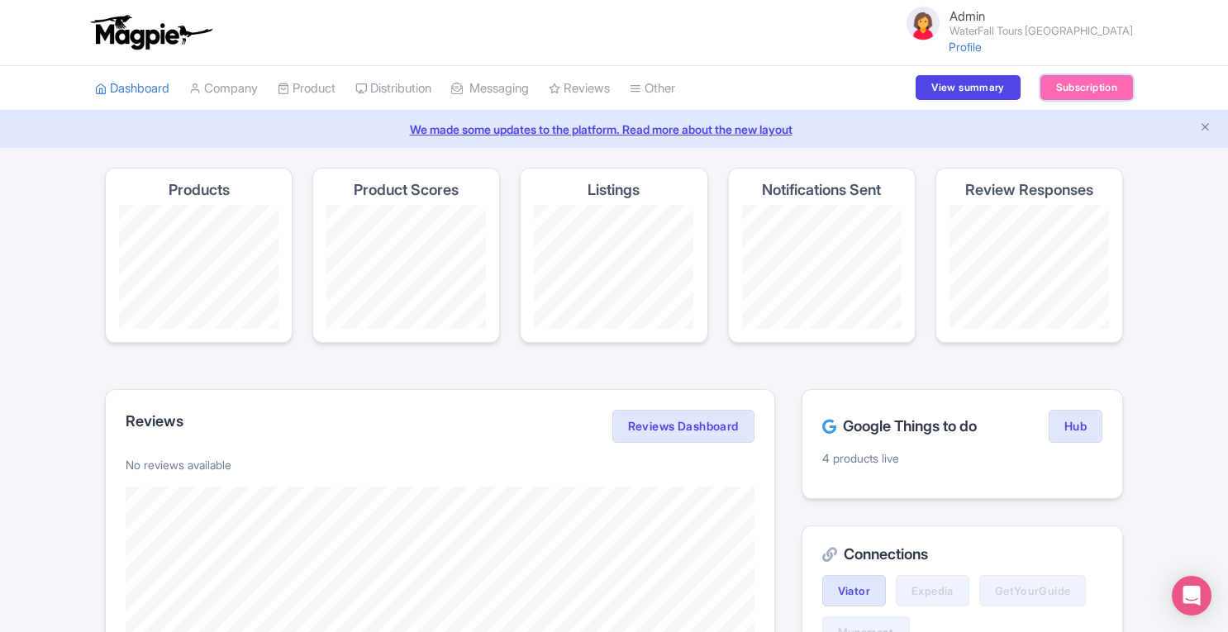
click at [1076, 80] on link "Subscription" at bounding box center [1086, 87] width 93 height 25
click at [322, 94] on link "Product" at bounding box center [307, 88] width 58 height 45
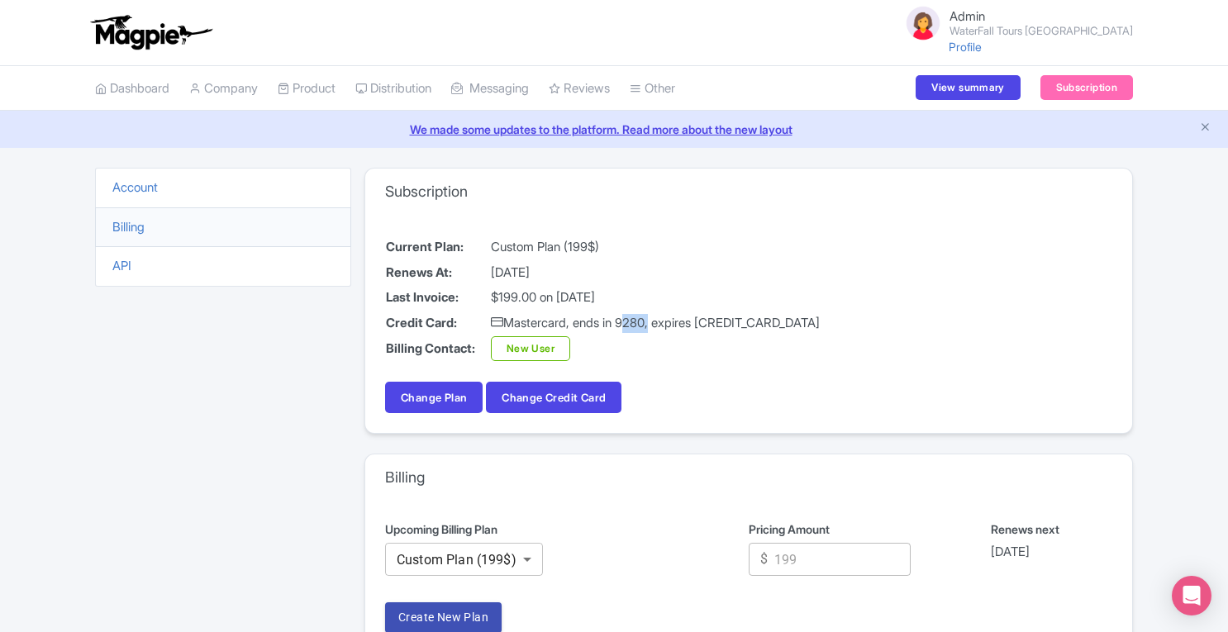
drag, startPoint x: 630, startPoint y: 321, endPoint x: 654, endPoint y: 320, distance: 24.8
click at [654, 320] on td "Mastercard, ends in 9280, expires [CREDIT_CARD_DATA]" at bounding box center [655, 324] width 330 height 26
copy td "9280"
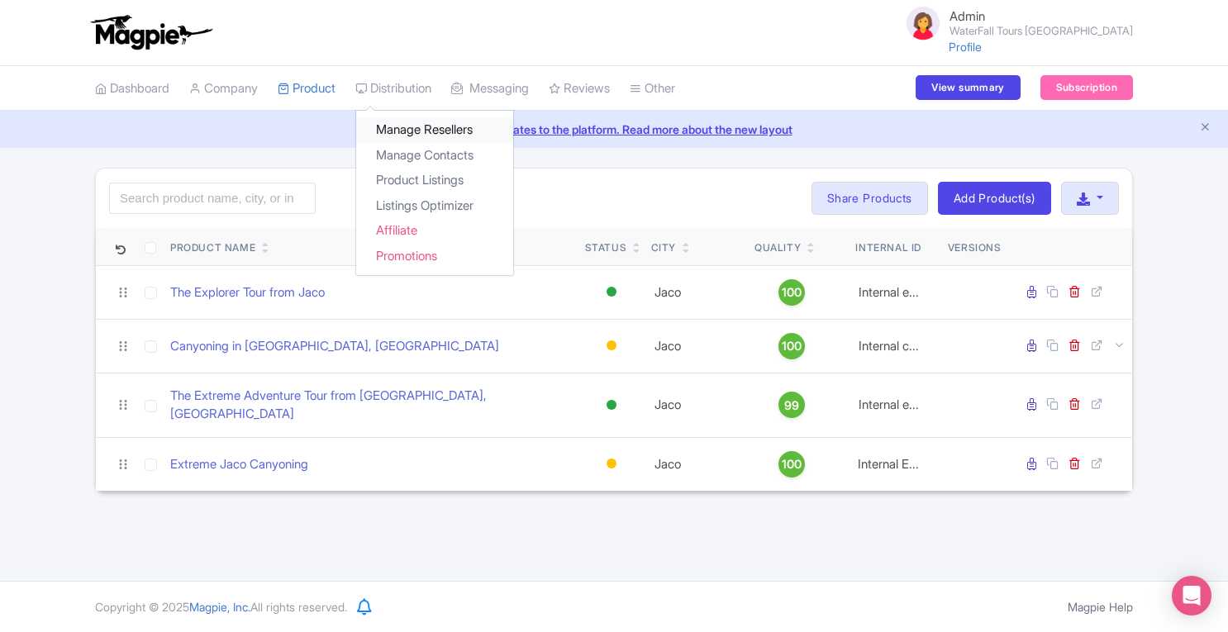
click at [408, 129] on link "Manage Resellers" at bounding box center [434, 130] width 157 height 26
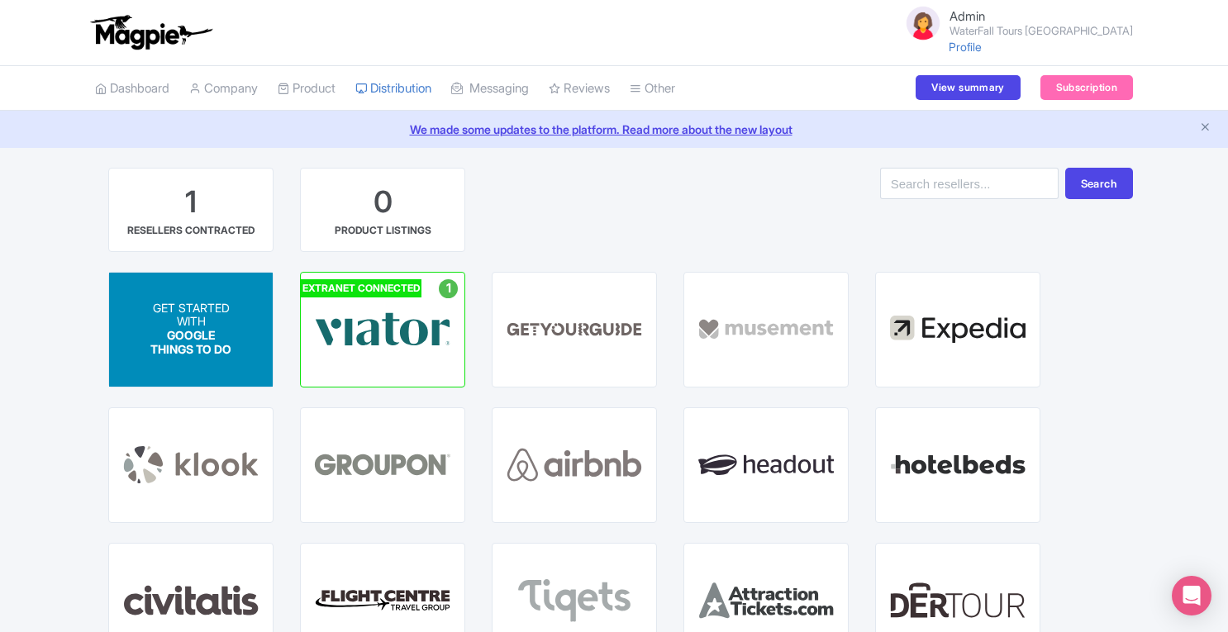
click at [208, 336] on span "GOOGLE THINGS TO DO" at bounding box center [190, 343] width 81 height 28
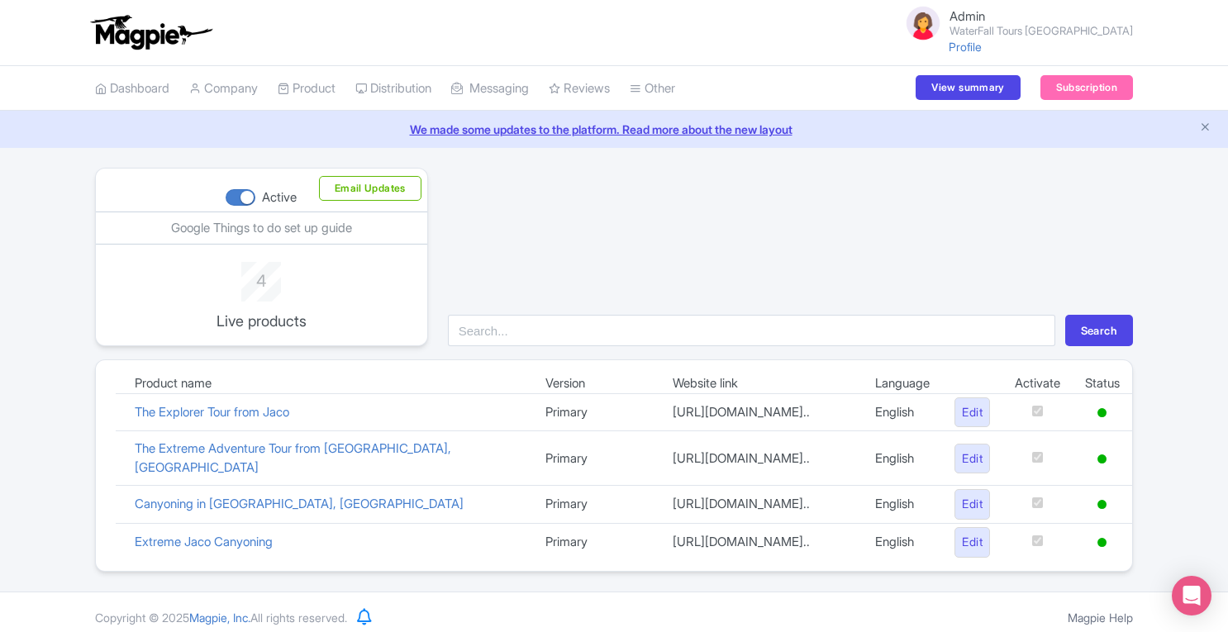
click at [238, 196] on div at bounding box center [241, 197] width 30 height 17
click at [236, 196] on input "Active" at bounding box center [231, 198] width 11 height 11
checkbox input "false"
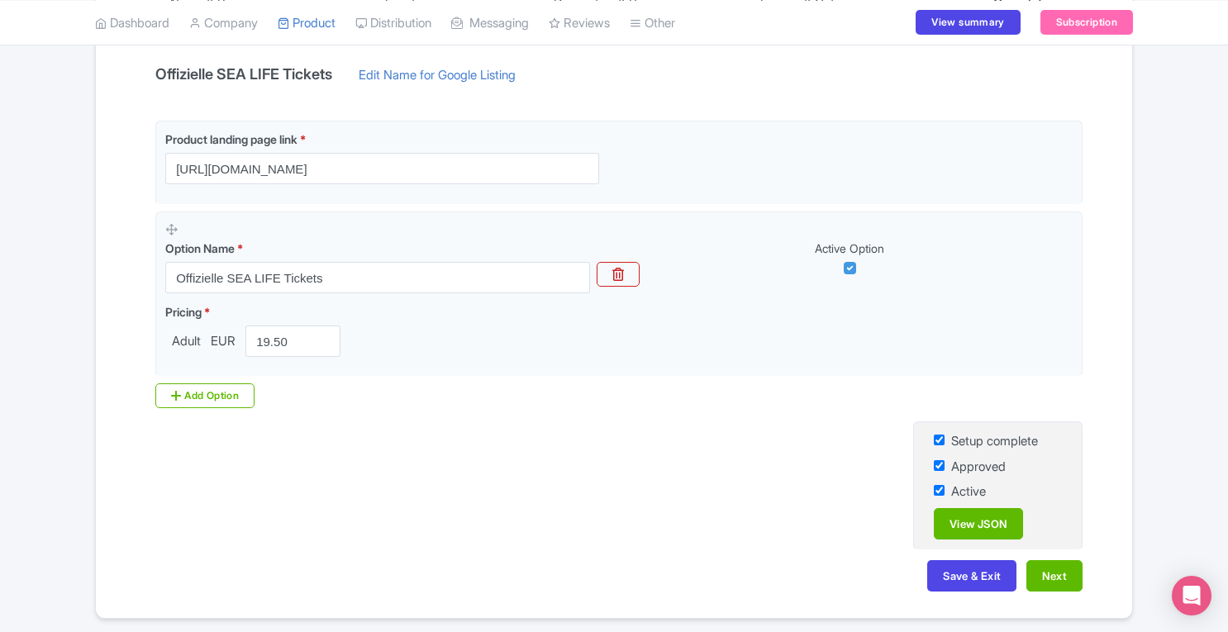
scroll to position [371, 0]
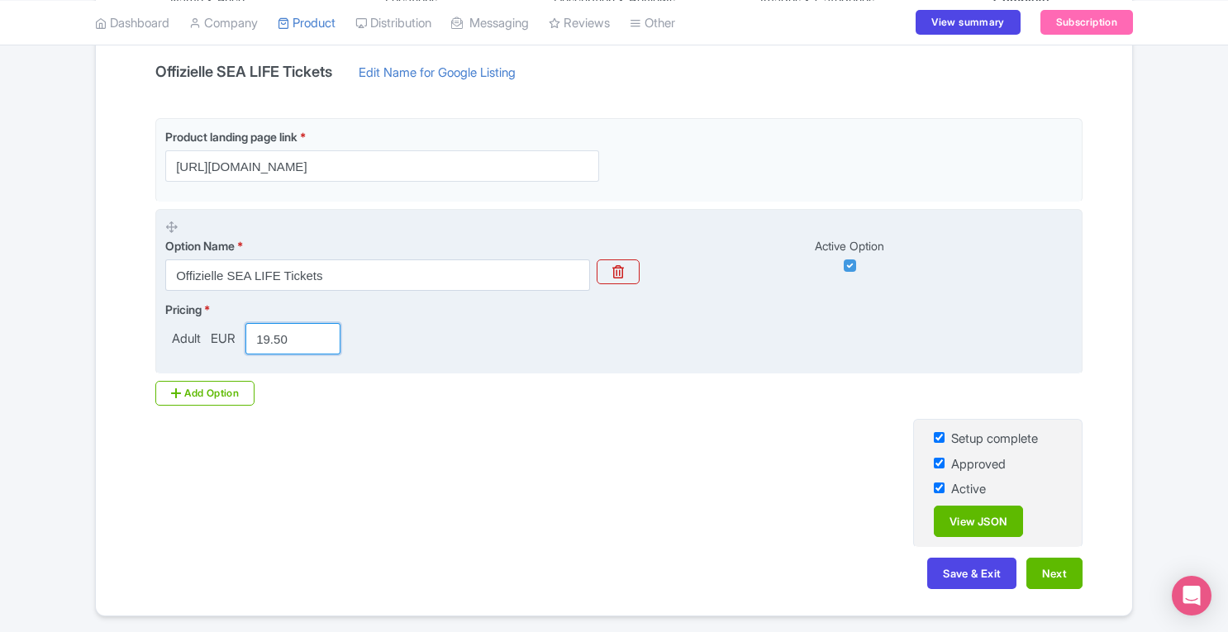
click at [292, 336] on input "19.50" at bounding box center [292, 338] width 95 height 31
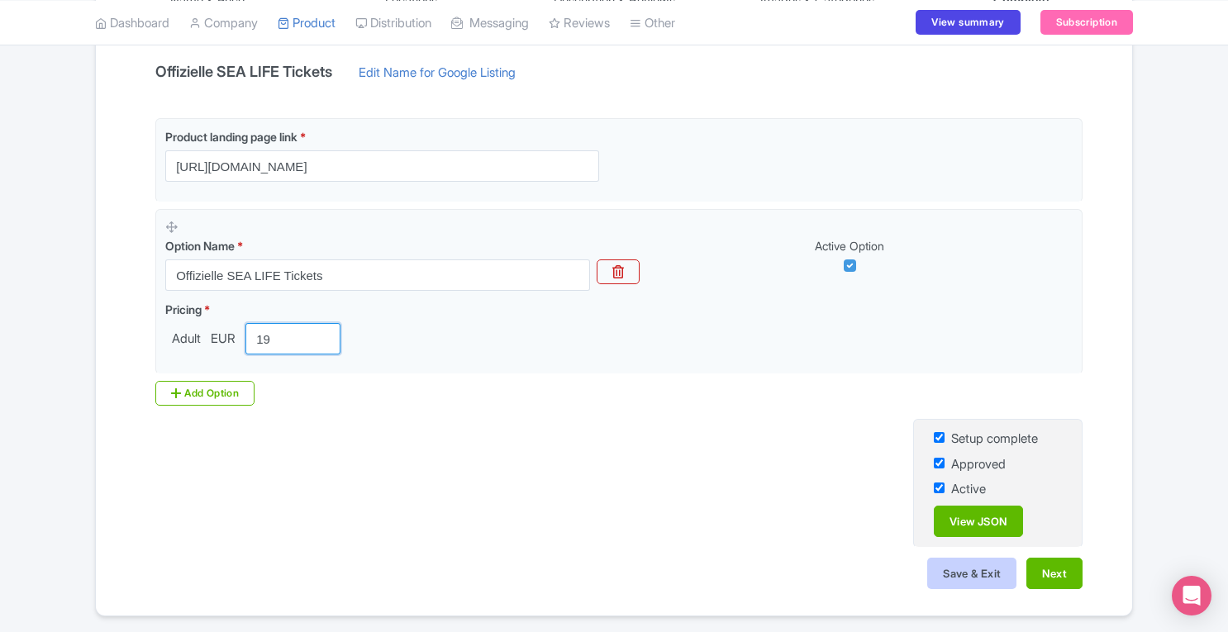
type input "19"
click at [988, 564] on button "Save & Exit" at bounding box center [971, 573] width 89 height 31
